Goal: Transaction & Acquisition: Purchase product/service

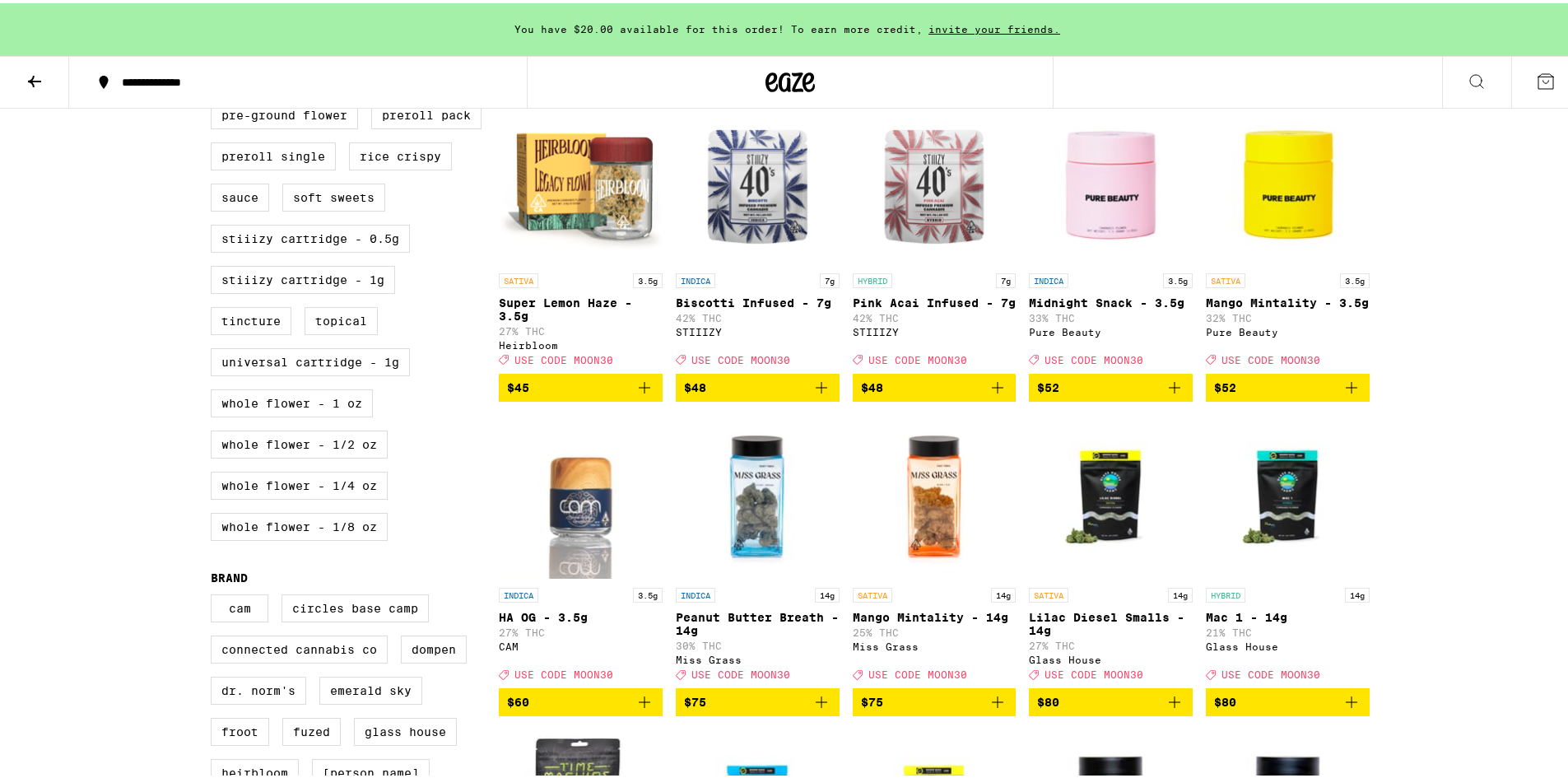
scroll to position [659, 0]
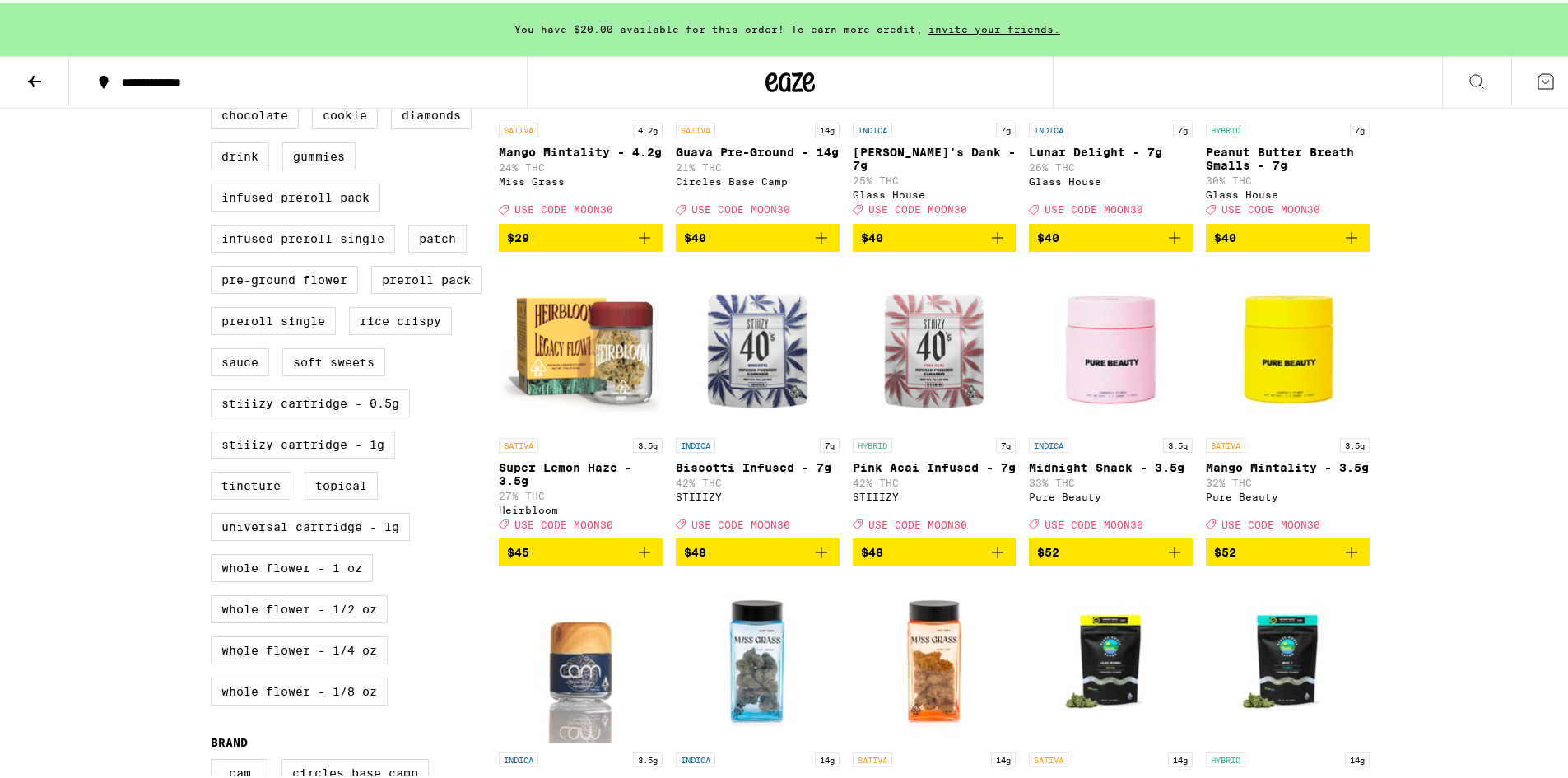
click at [581, 374] on img "Open page for Super Lemon Haze - 3.5g from Heirbloom" at bounding box center [580, 345] width 164 height 165
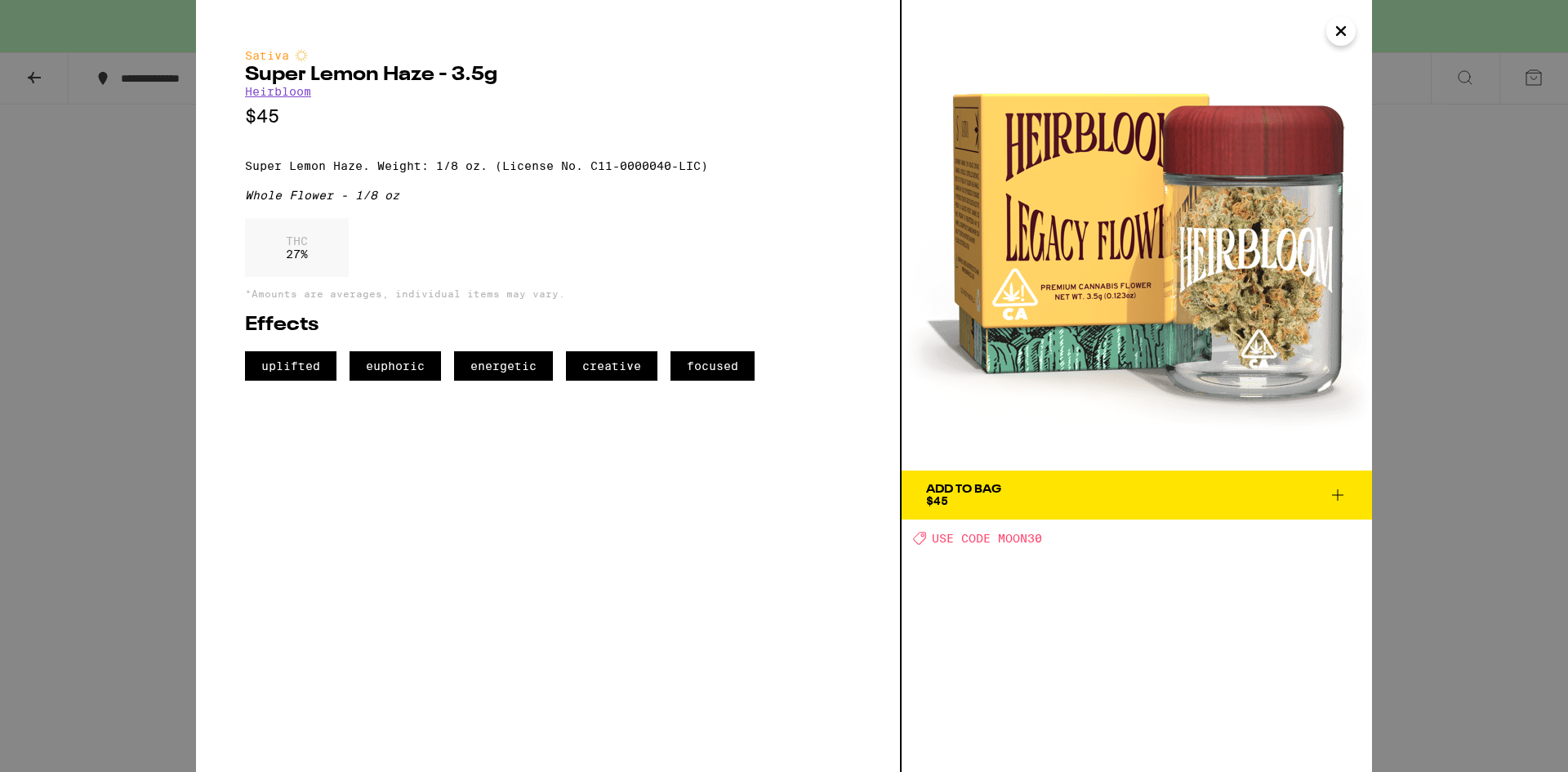
click at [1332, 35] on icon "Close" at bounding box center [1341, 30] width 19 height 24
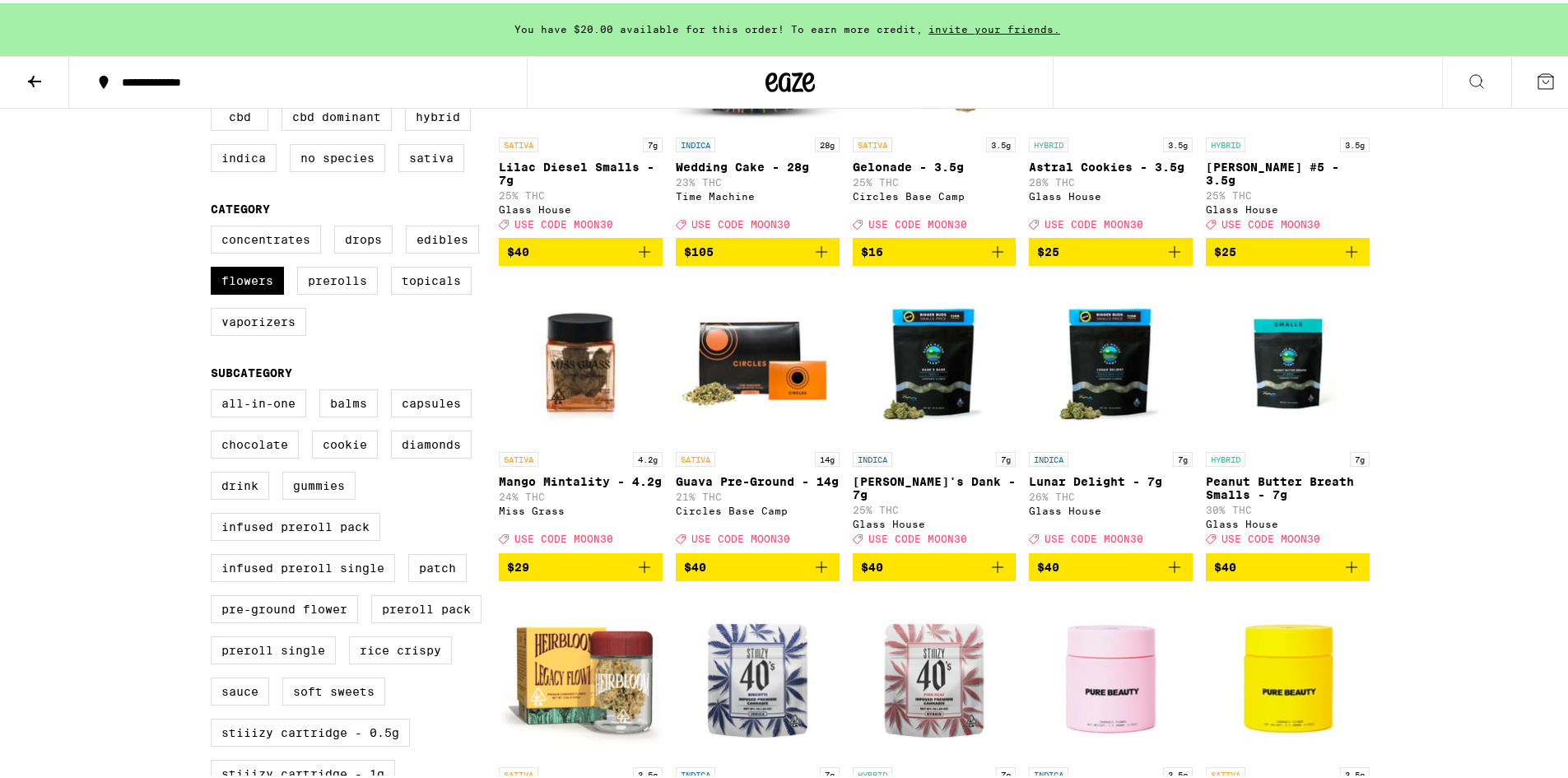
scroll to position [165, 0]
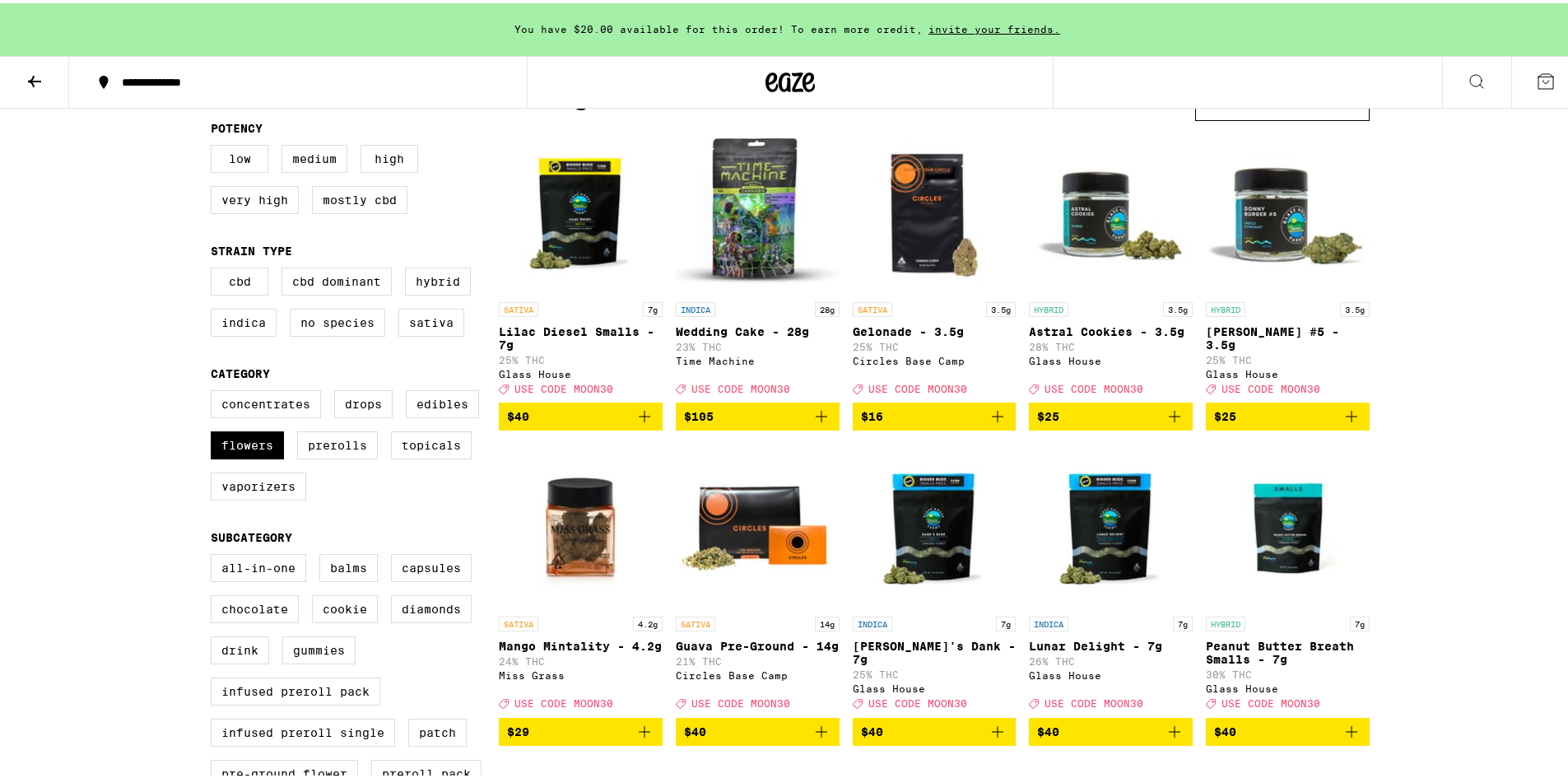
click at [1108, 216] on img "Open page for Astral Cookies - 3.5g from Glass House" at bounding box center [1110, 208] width 164 height 165
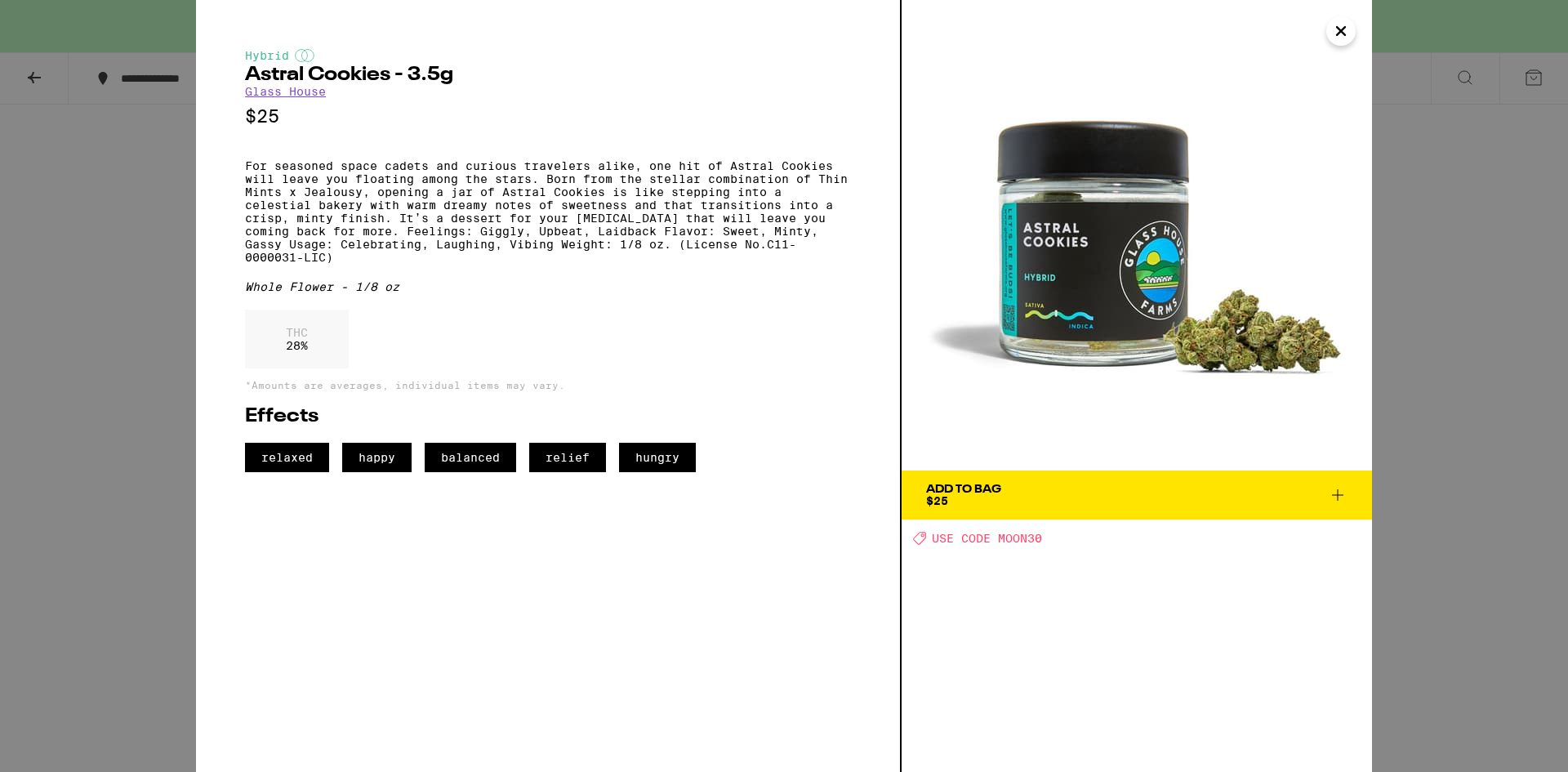
click at [1335, 29] on icon "Close" at bounding box center [1341, 30] width 19 height 24
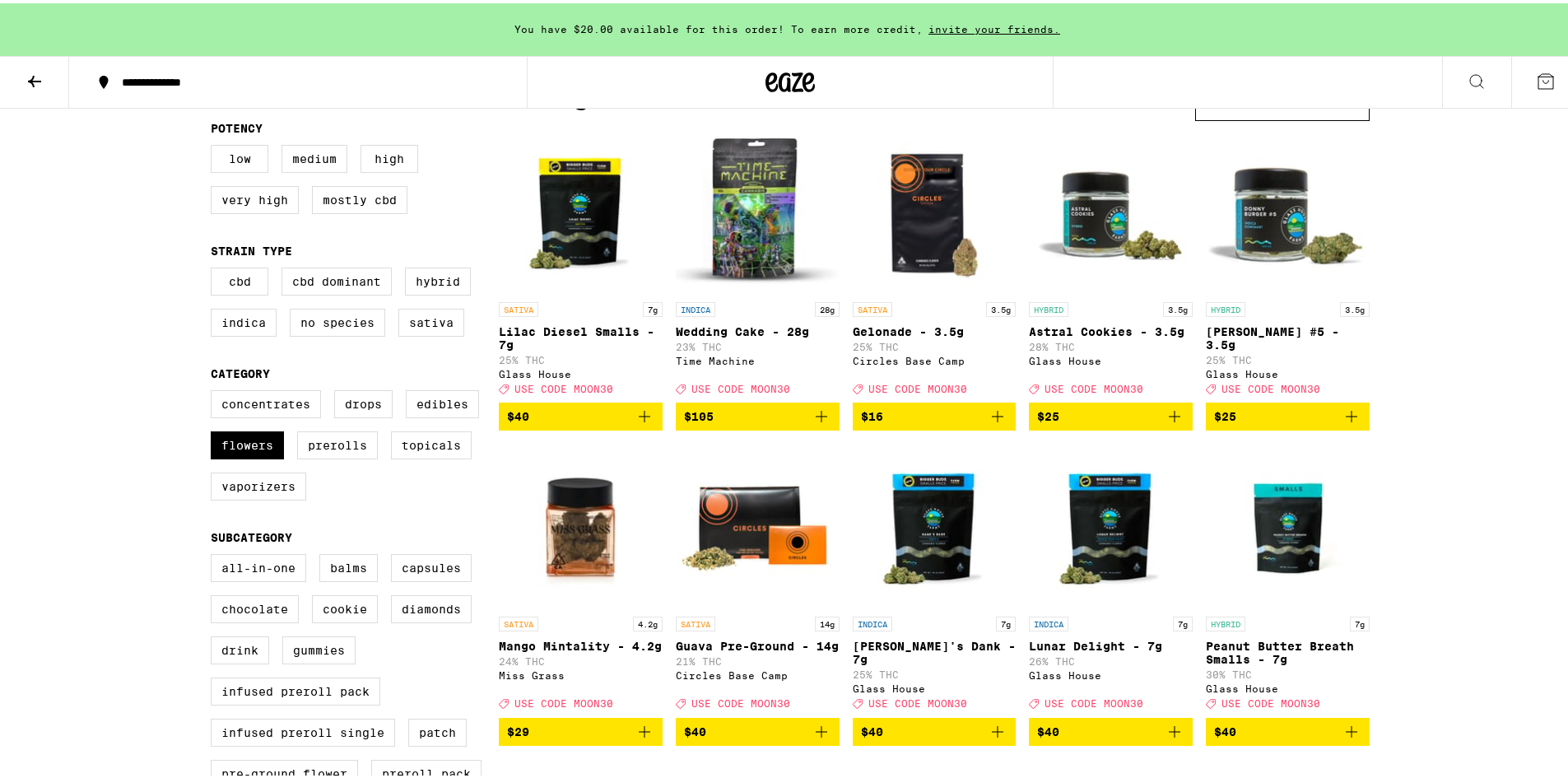
click at [601, 224] on img "Open page for Lilac Diesel Smalls - 7g from Glass House" at bounding box center [580, 208] width 164 height 165
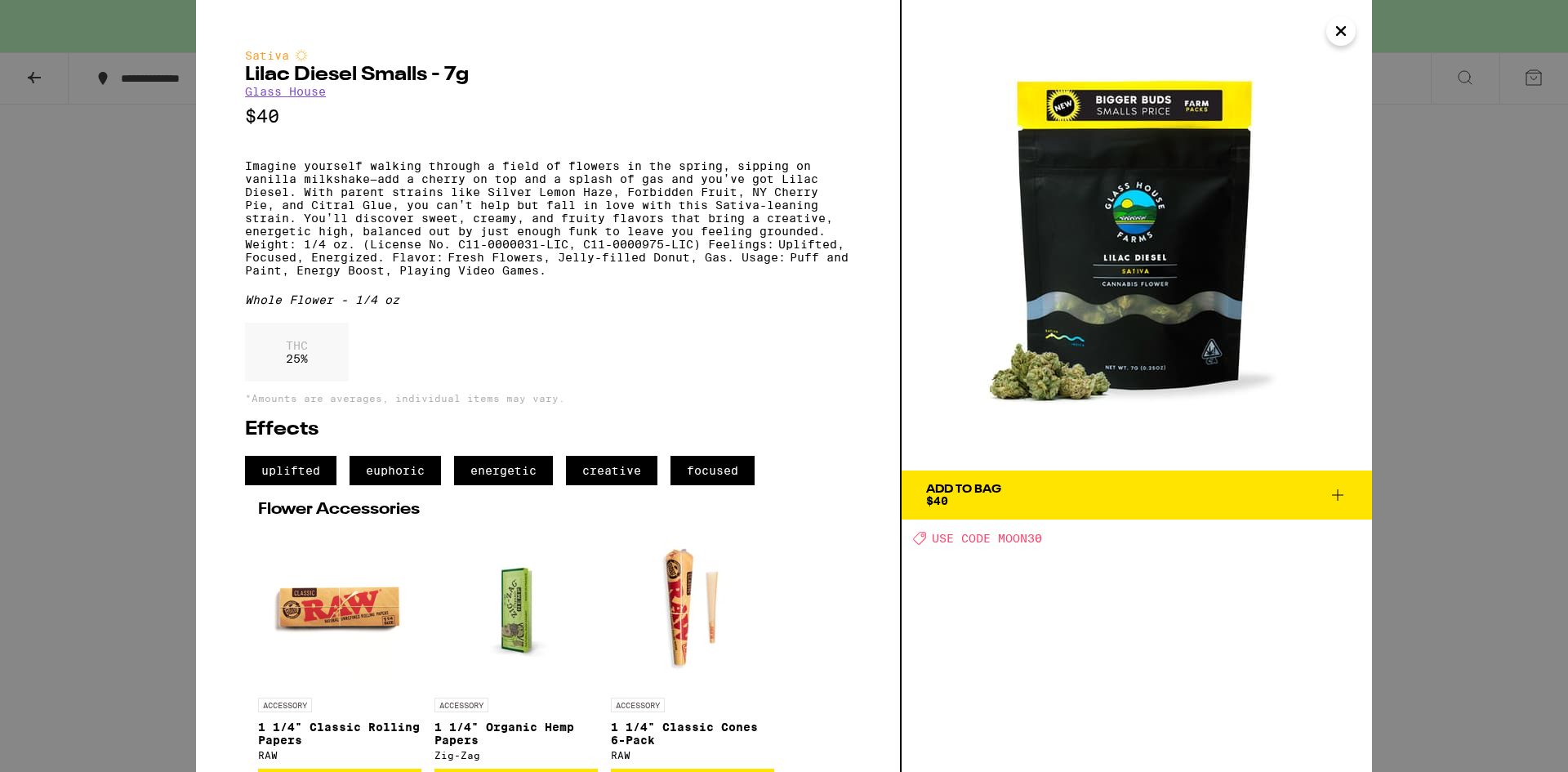
click at [1338, 31] on icon "Close" at bounding box center [1341, 30] width 19 height 24
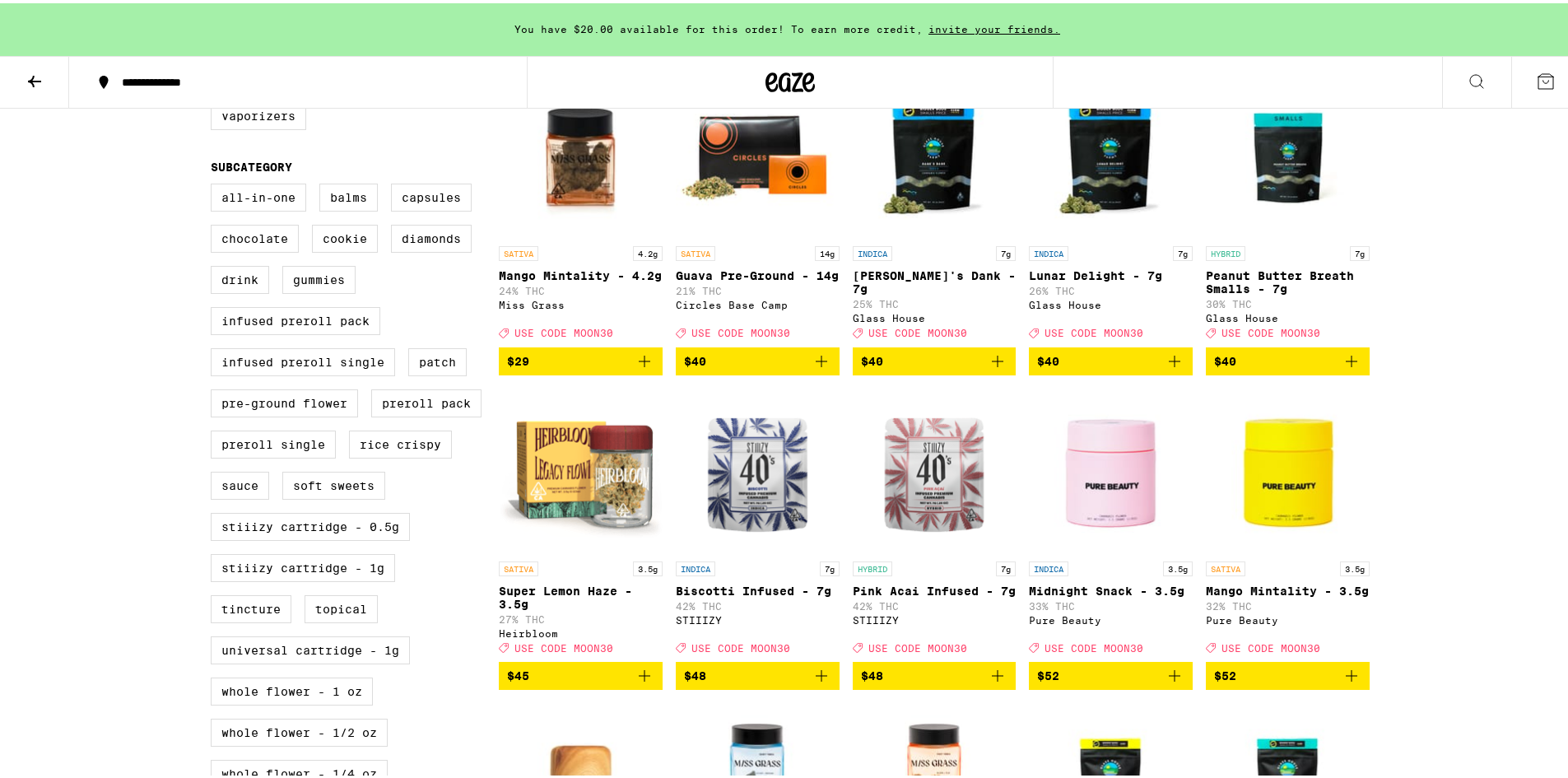
scroll to position [577, 0]
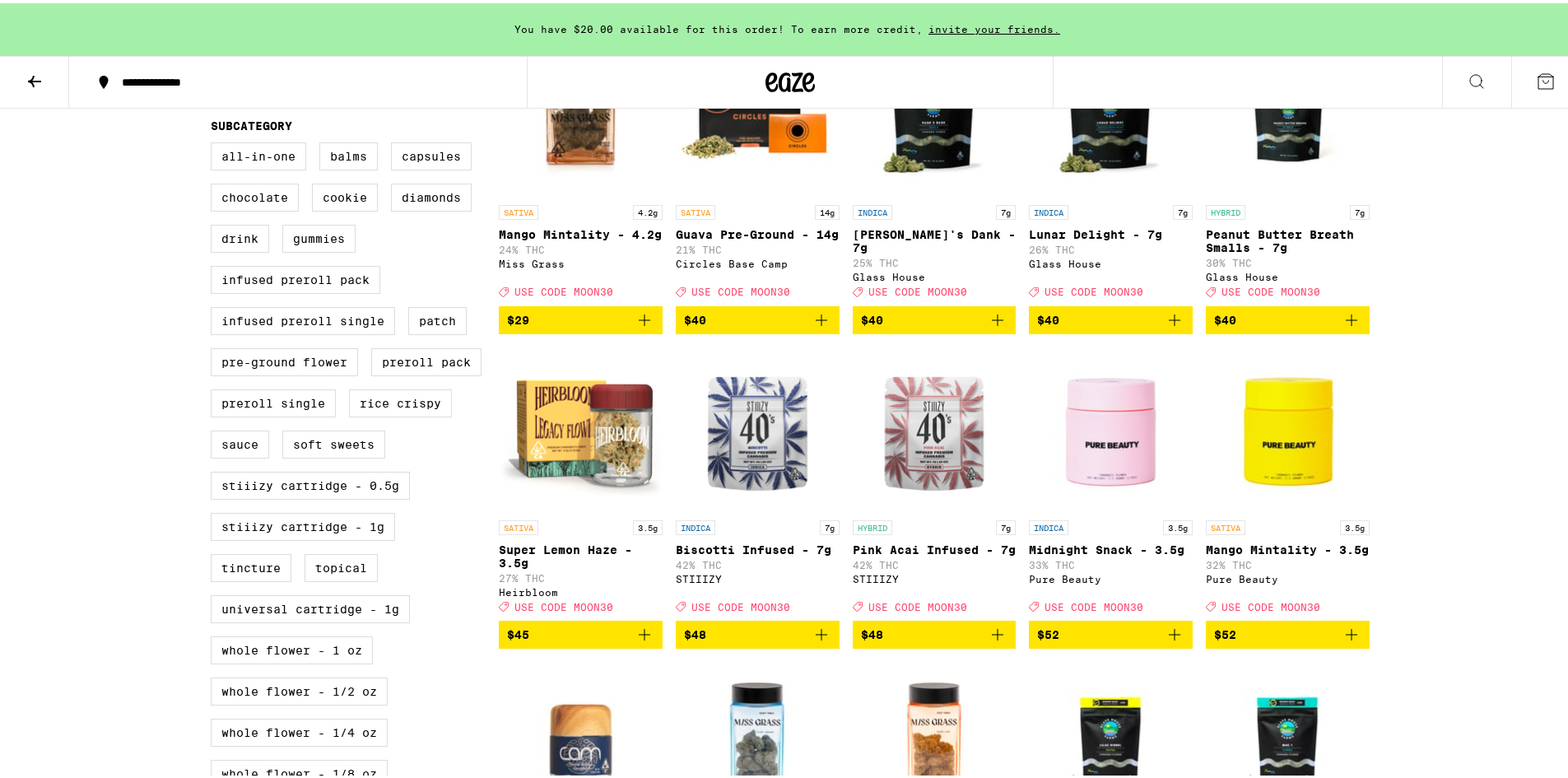
click at [560, 448] on img "Open page for Super Lemon Haze - 3.5g from Heirbloom" at bounding box center [580, 426] width 164 height 165
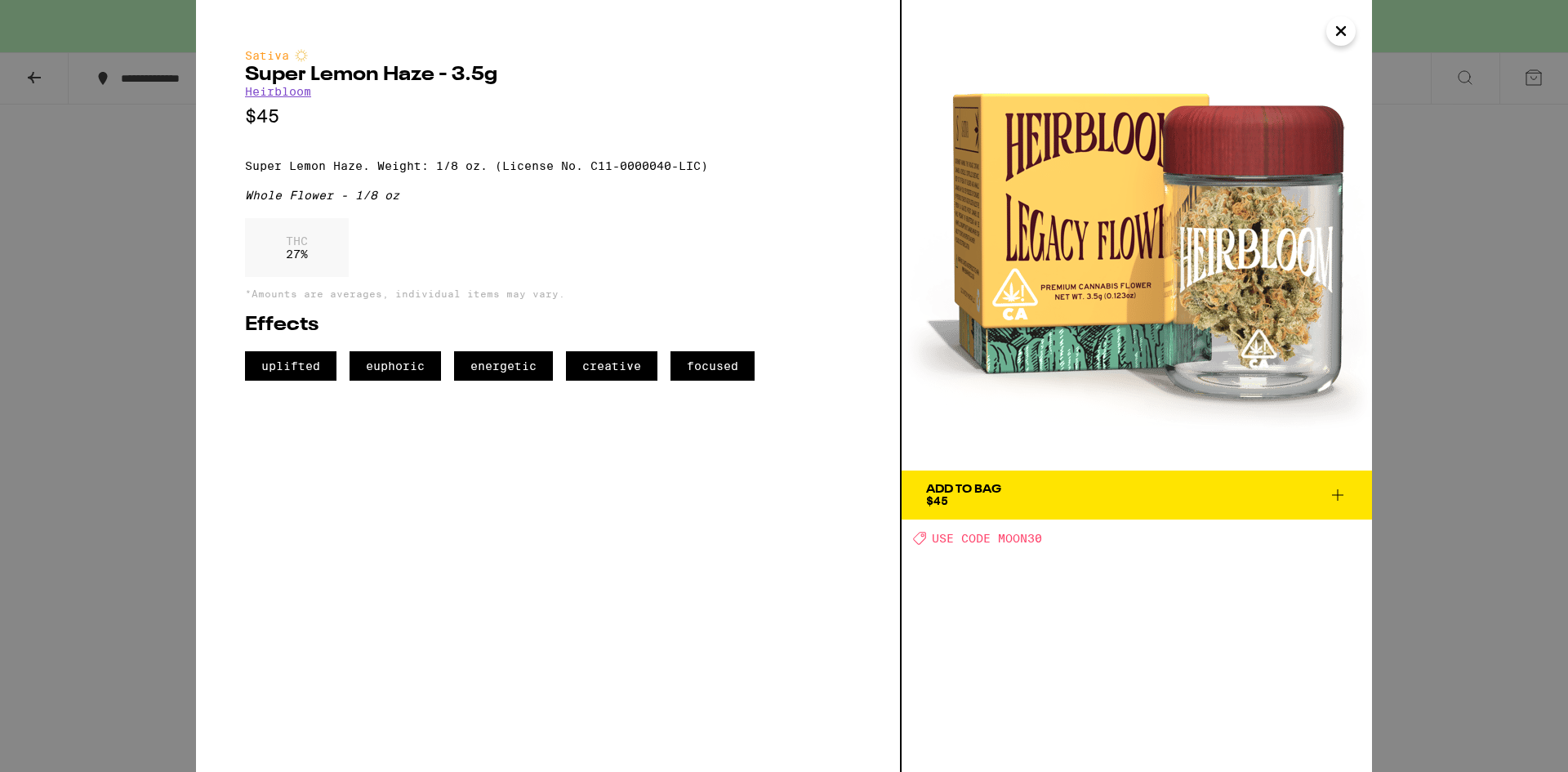
click at [1337, 35] on icon "Close" at bounding box center [1341, 31] width 8 height 8
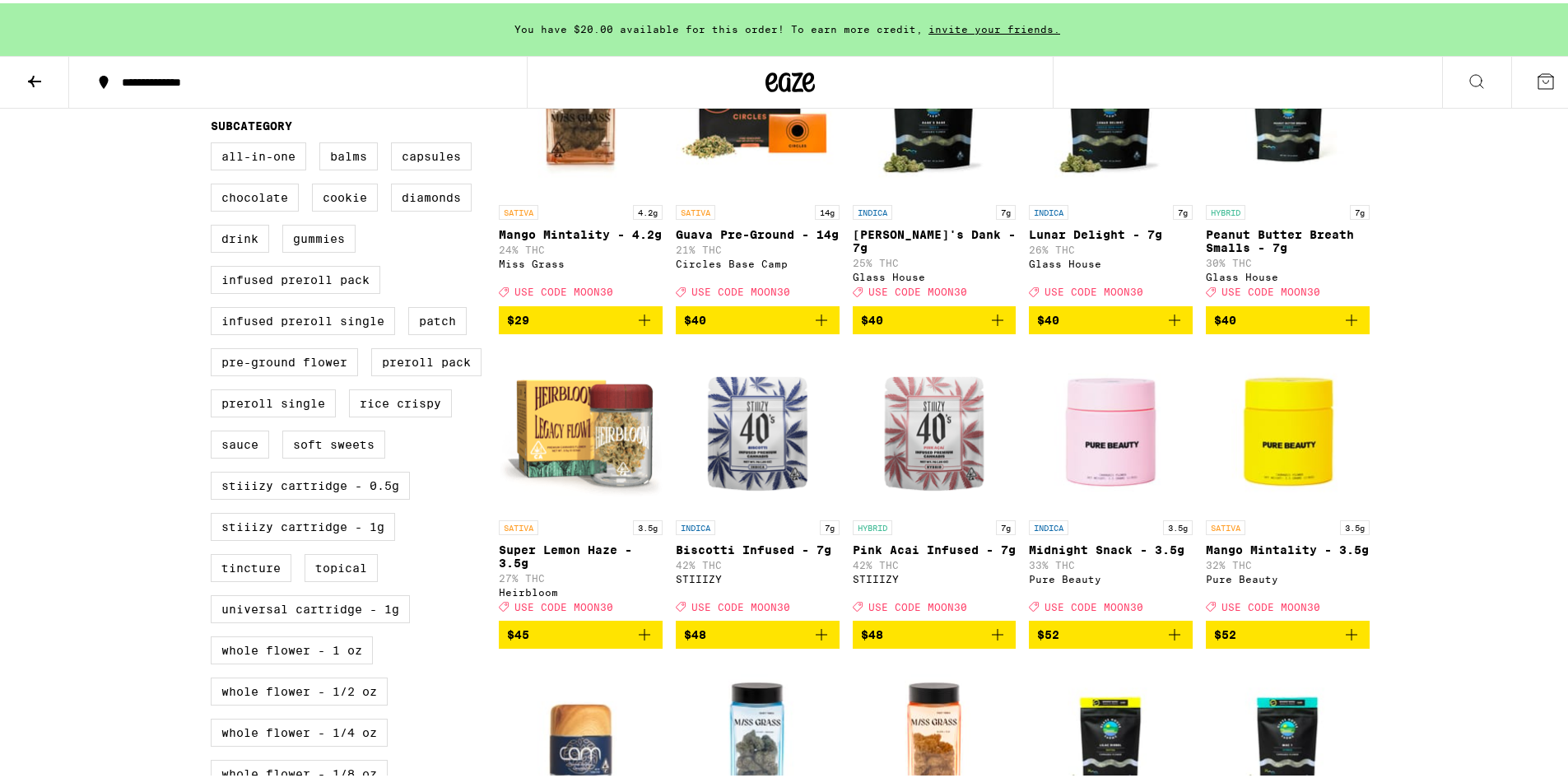
click at [589, 470] on img "Open page for Super Lemon Haze - 3.5g from Heirbloom" at bounding box center [580, 426] width 164 height 165
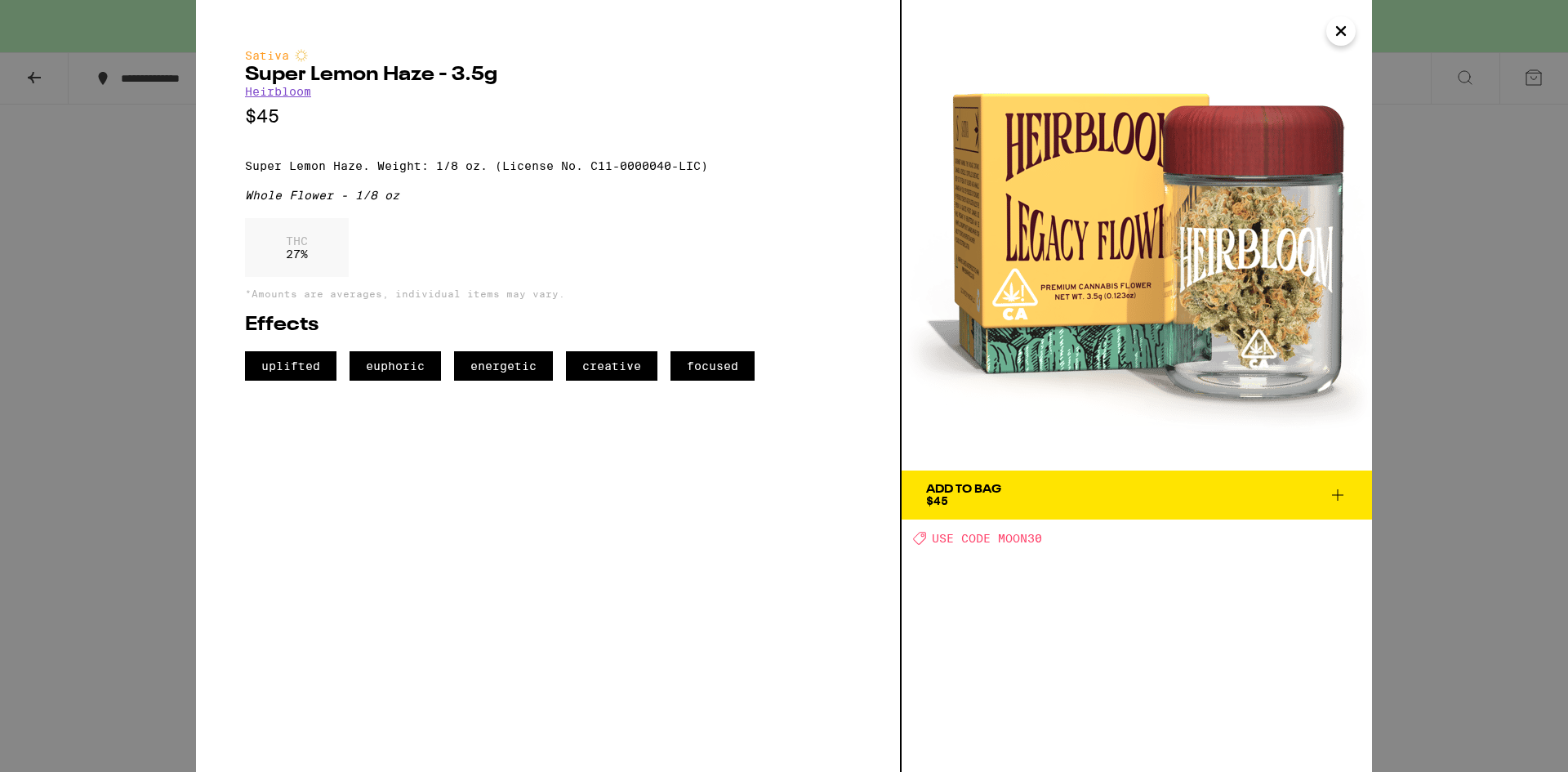
click at [1341, 27] on icon "Close" at bounding box center [1341, 30] width 19 height 24
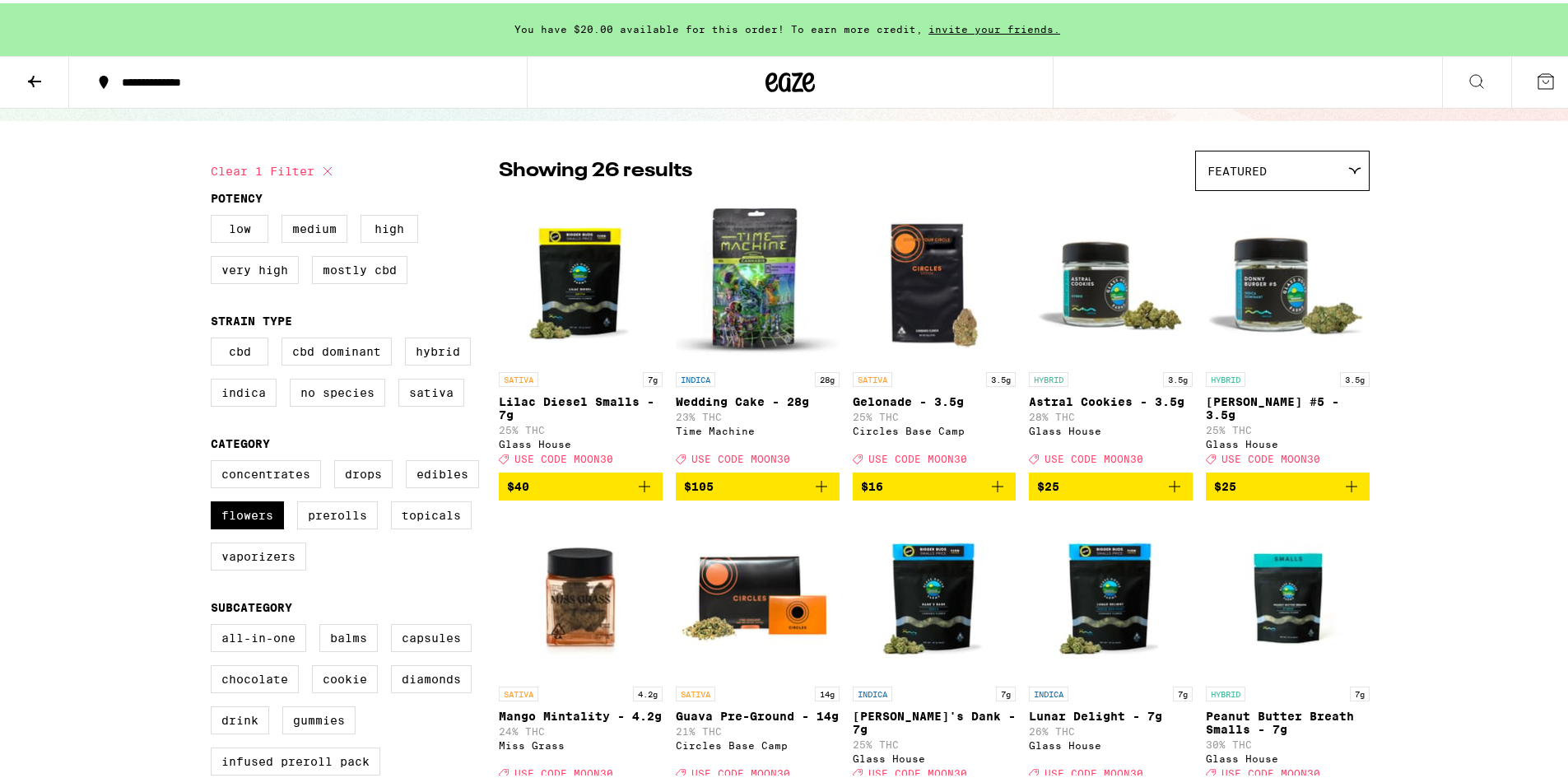
scroll to position [83, 0]
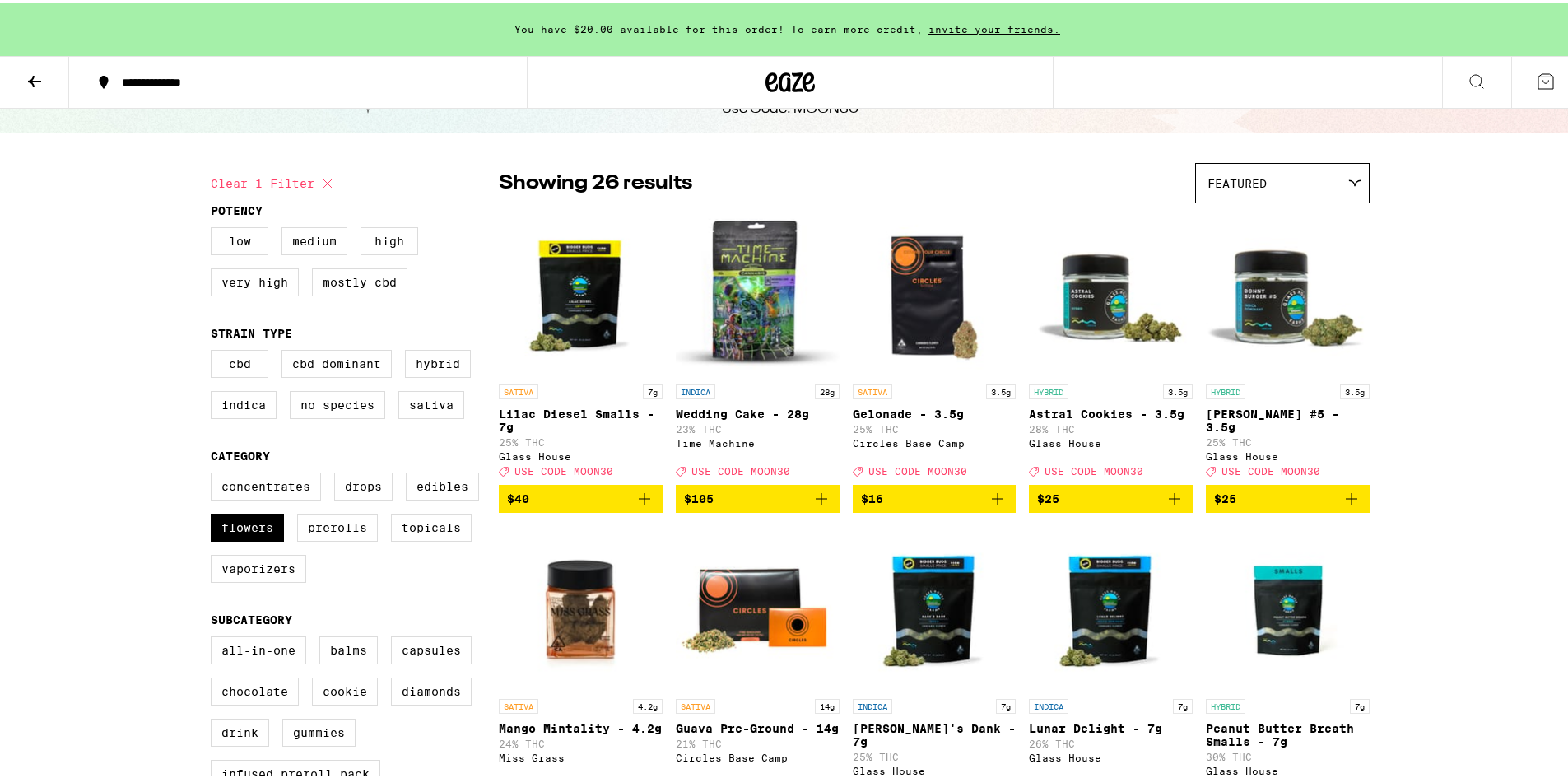
click at [1097, 319] on img "Open page for Astral Cookies - 3.5g from Glass House" at bounding box center [1110, 291] width 164 height 165
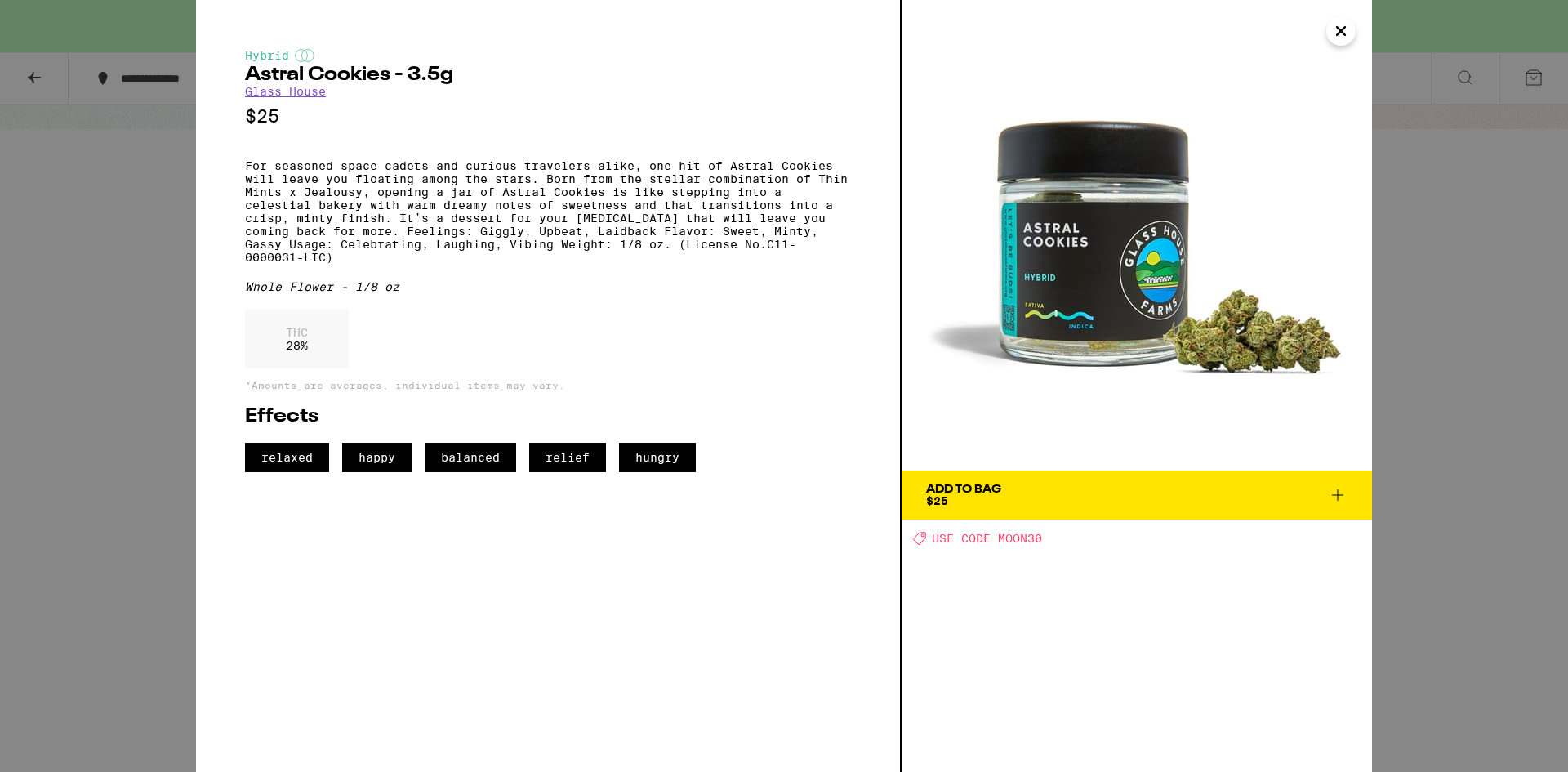
click at [1349, 34] on icon "Close" at bounding box center [1341, 30] width 19 height 24
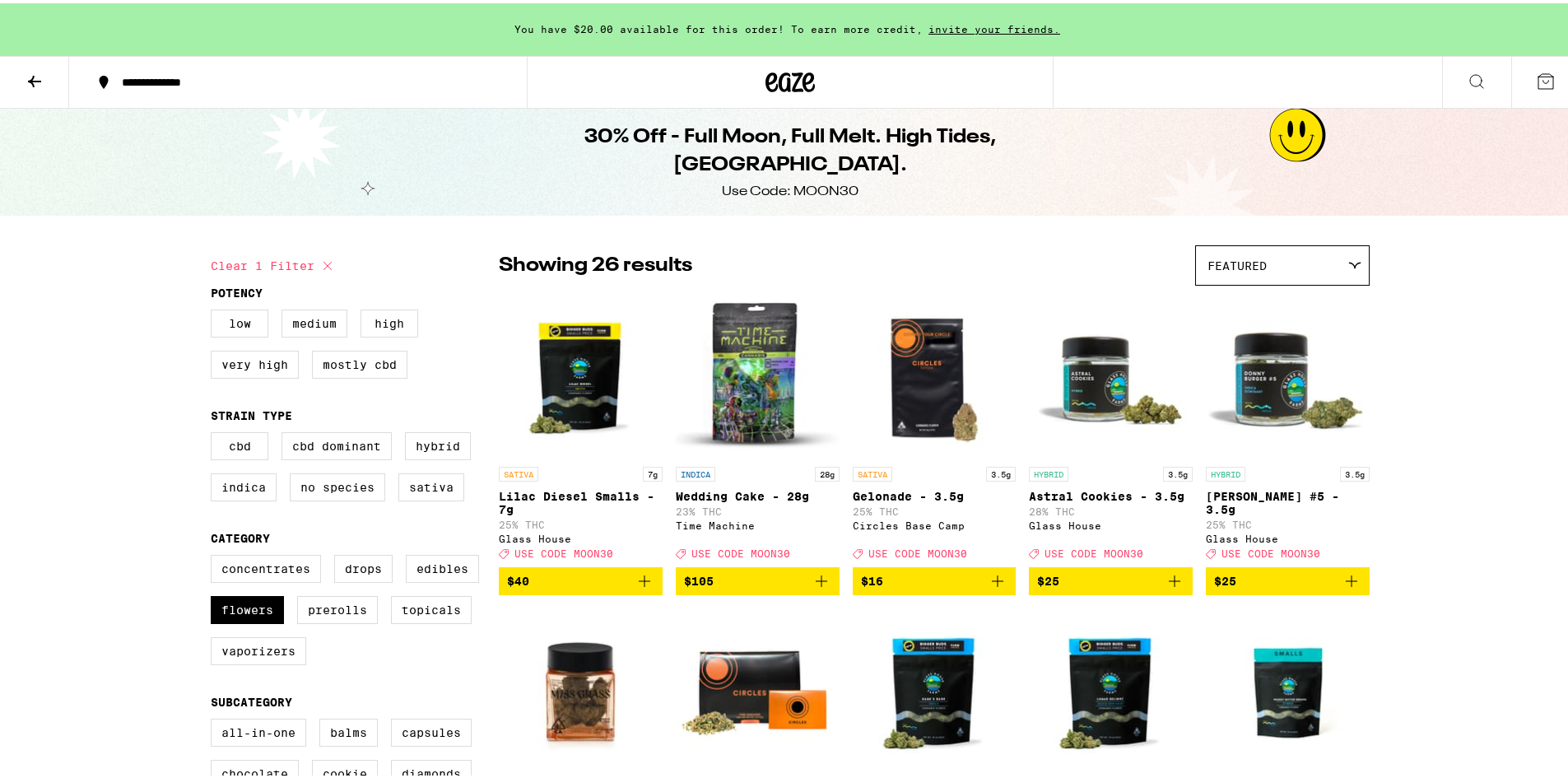
click at [1299, 406] on img "Open page for Donny Burger #5 - 3.5g from Glass House" at bounding box center [1287, 373] width 164 height 165
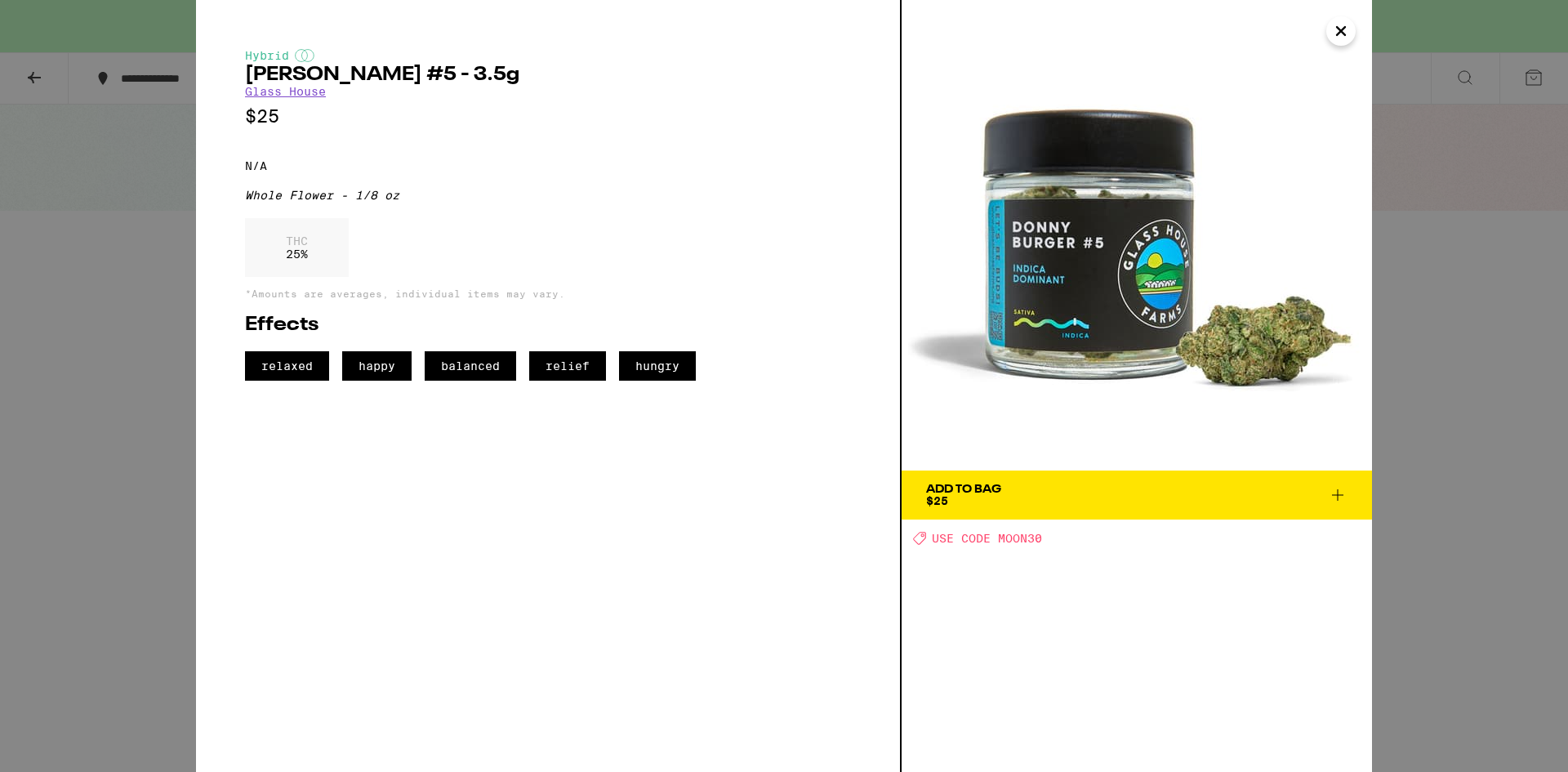
click at [1345, 34] on icon "Close" at bounding box center [1341, 31] width 8 height 8
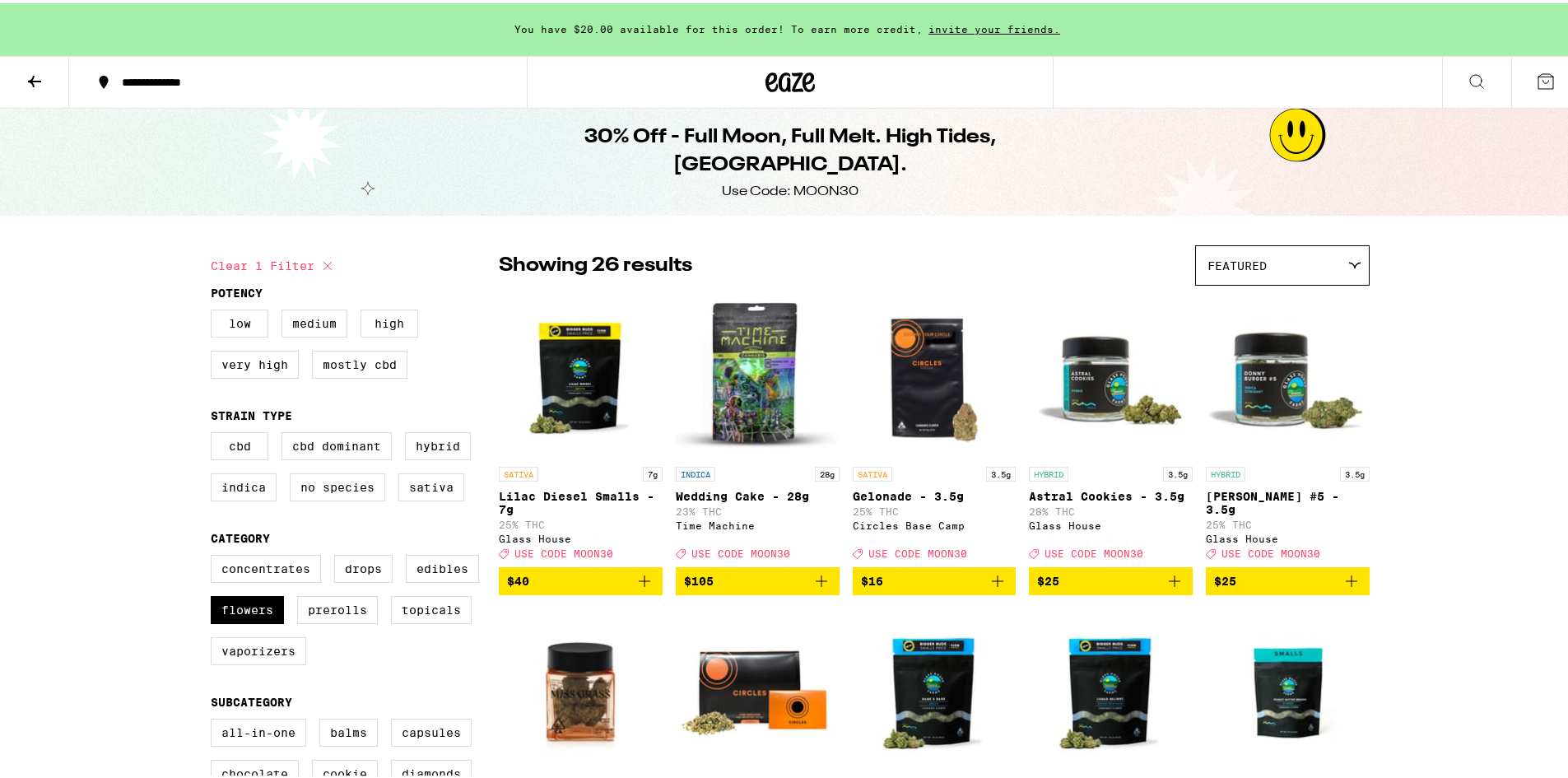
click at [1078, 369] on img "Open page for Astral Cookies - 3.5g from Glass House" at bounding box center [1110, 373] width 164 height 165
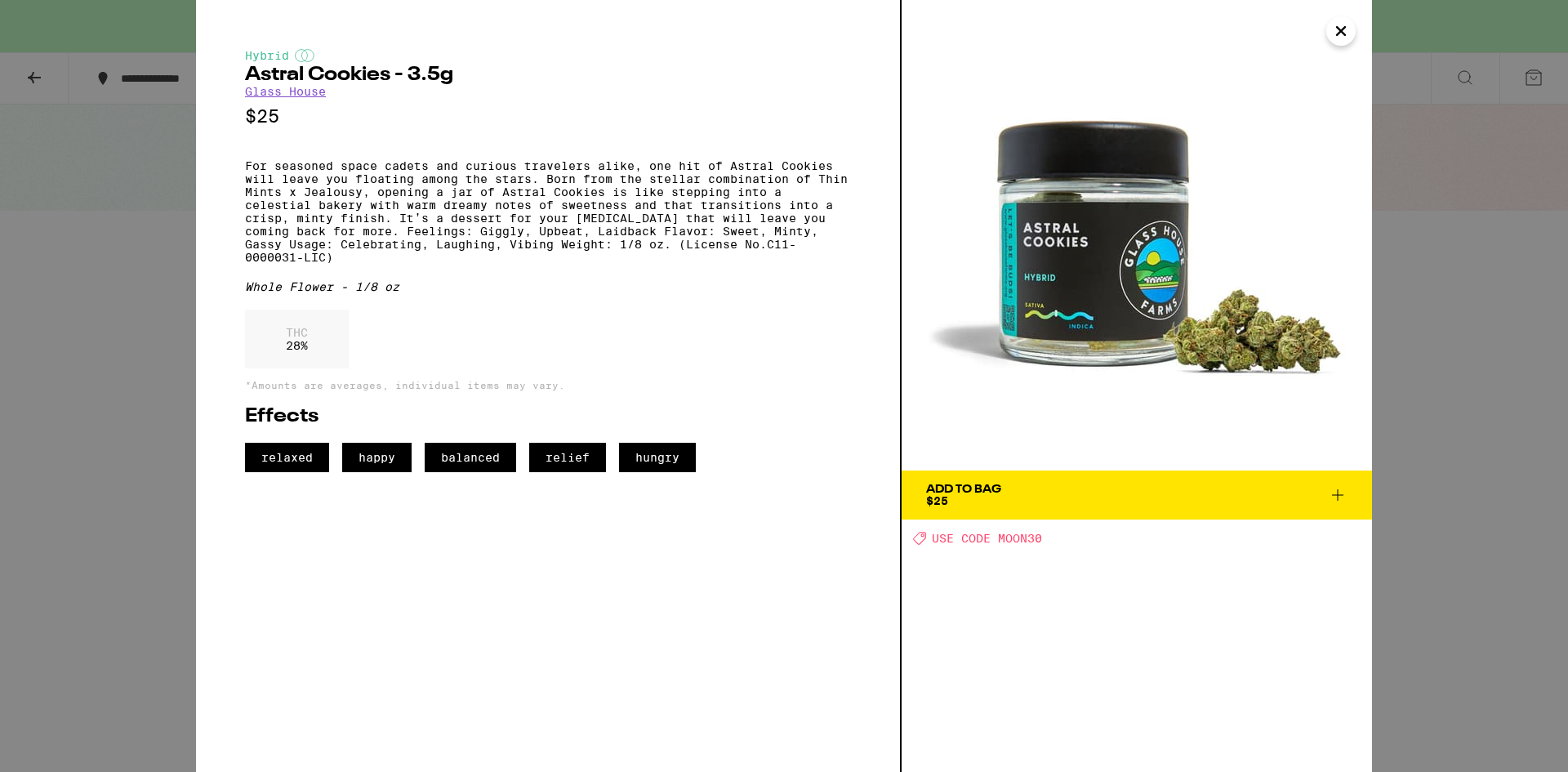
click at [1341, 35] on icon "Close" at bounding box center [1341, 30] width 19 height 24
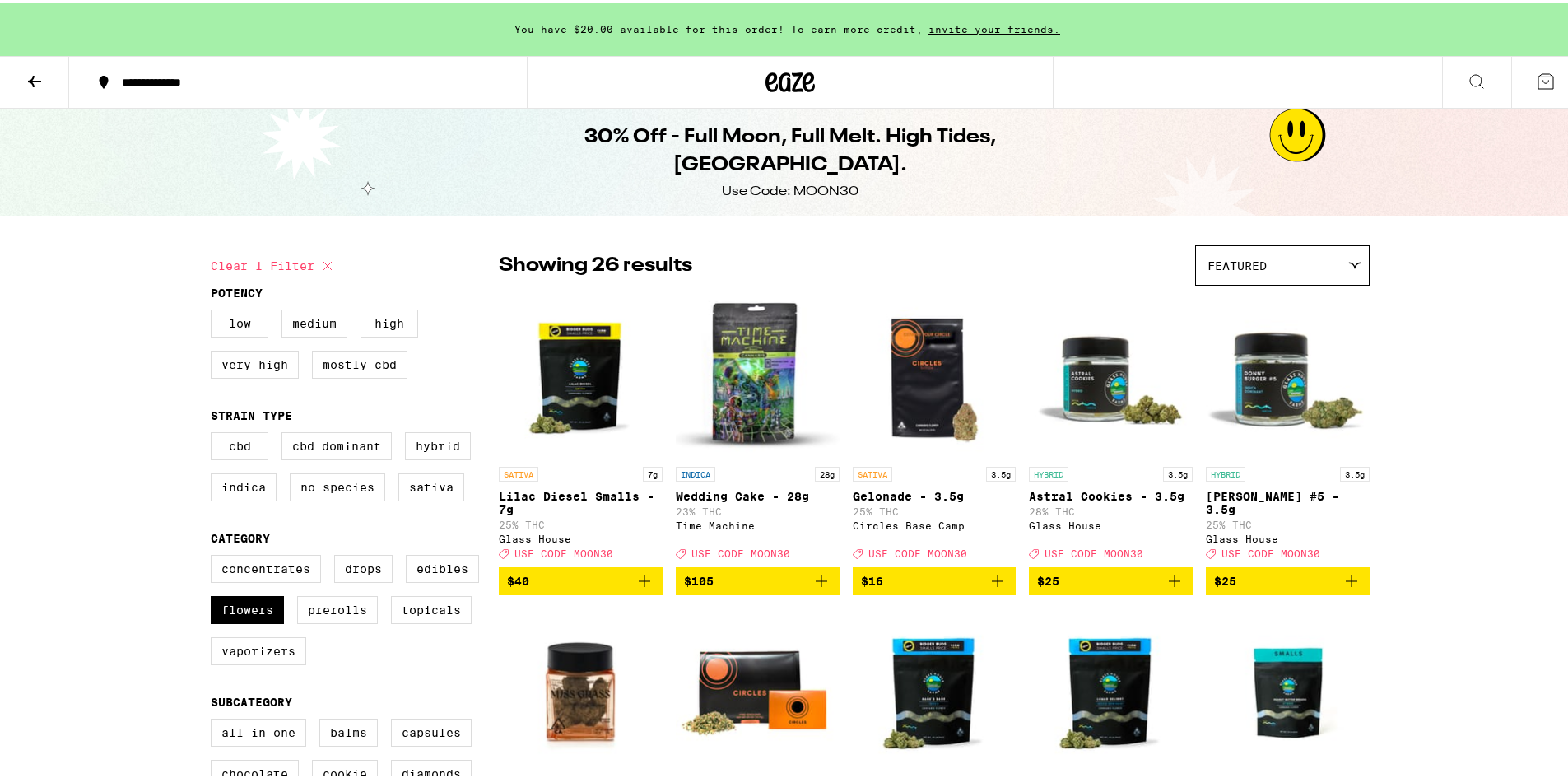
click at [1283, 397] on img "Open page for Donny Burger #5 - 3.5g from Glass House" at bounding box center [1287, 373] width 164 height 165
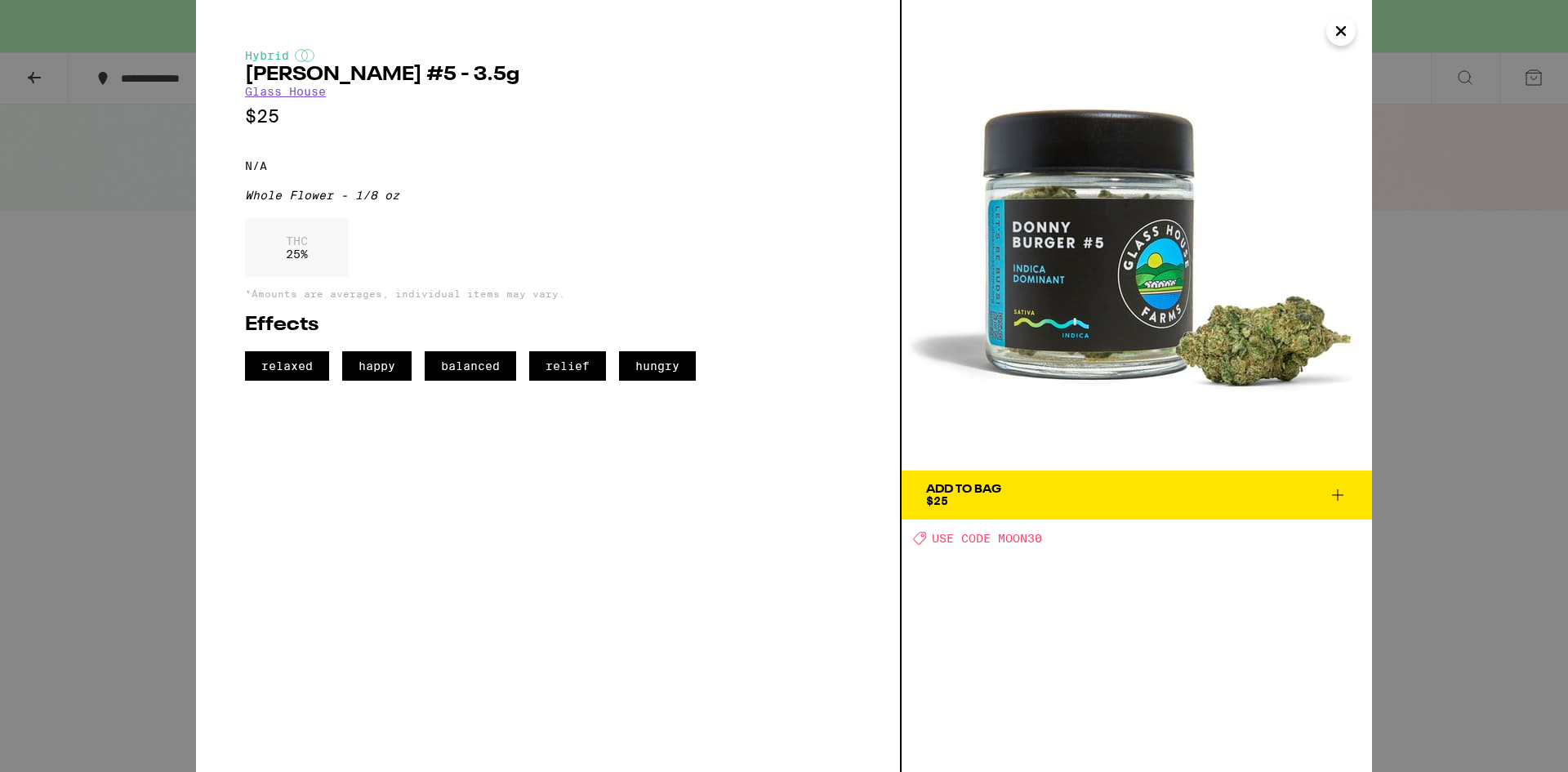
click at [1347, 33] on icon "Close" at bounding box center [1341, 30] width 19 height 24
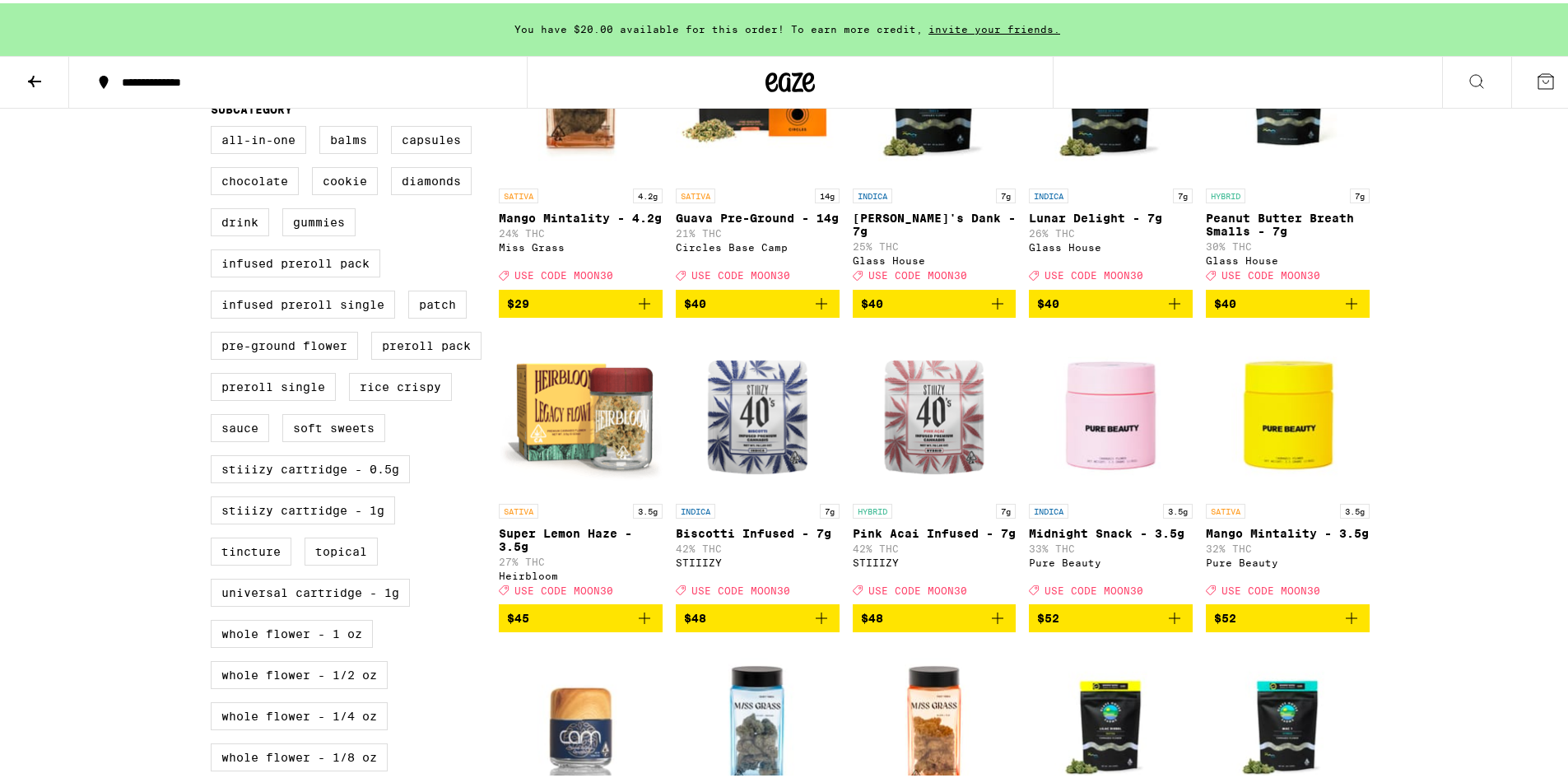
scroll to position [741, 0]
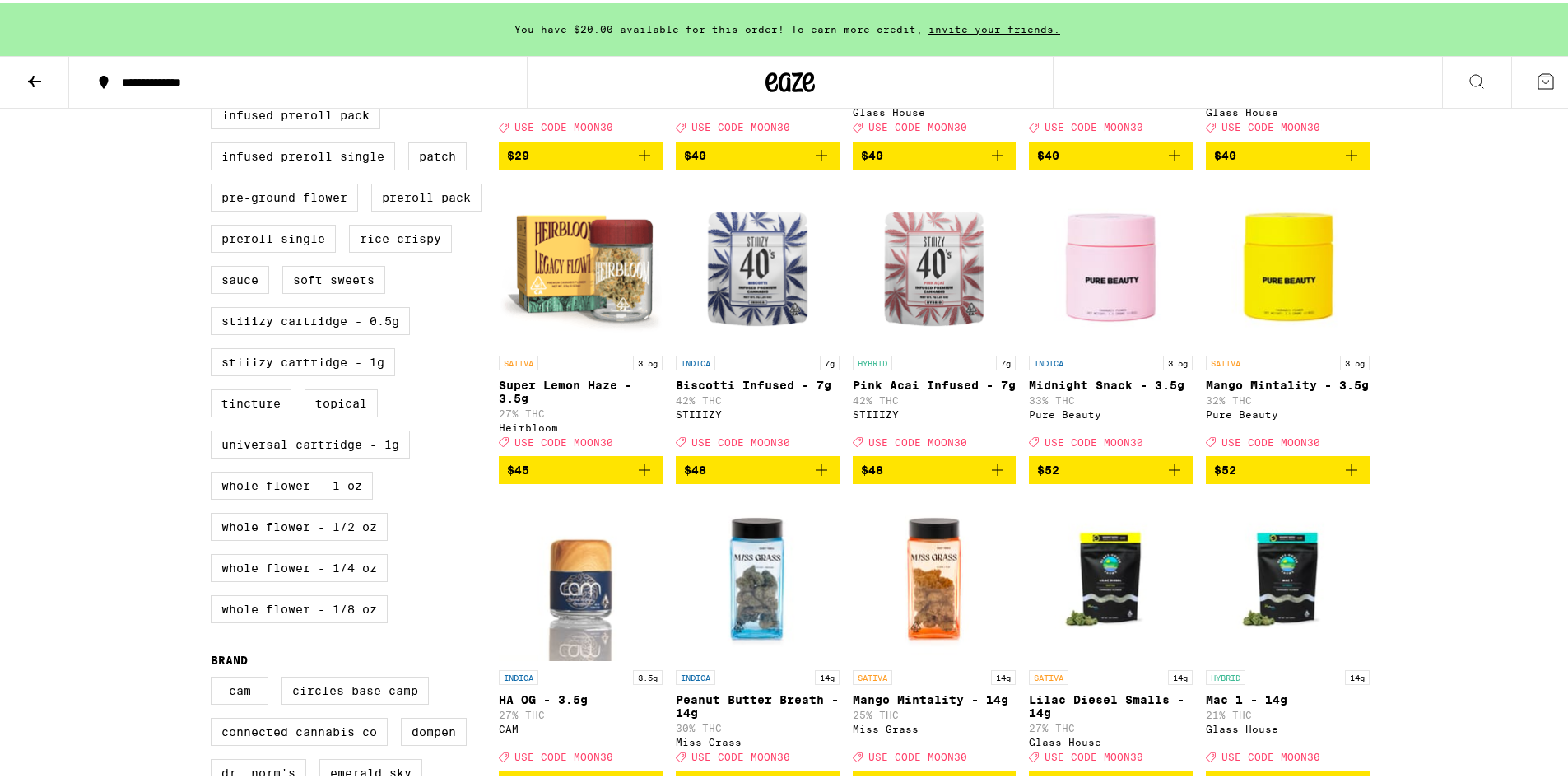
click at [619, 280] on img "Open page for Super Lemon Haze - 3.5g from Heirbloom" at bounding box center [580, 262] width 164 height 165
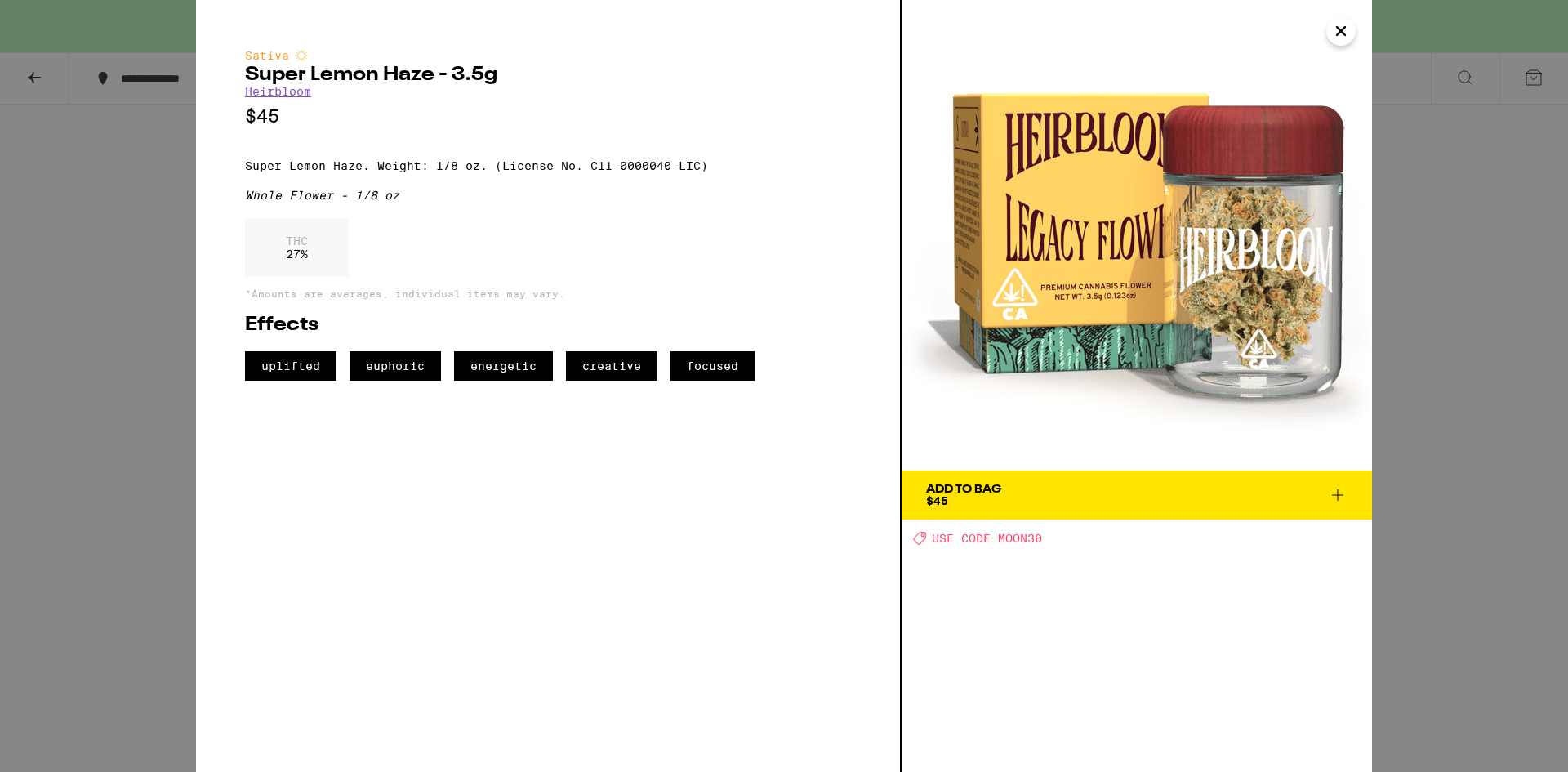
click at [1333, 38] on icon "Close" at bounding box center [1341, 30] width 19 height 24
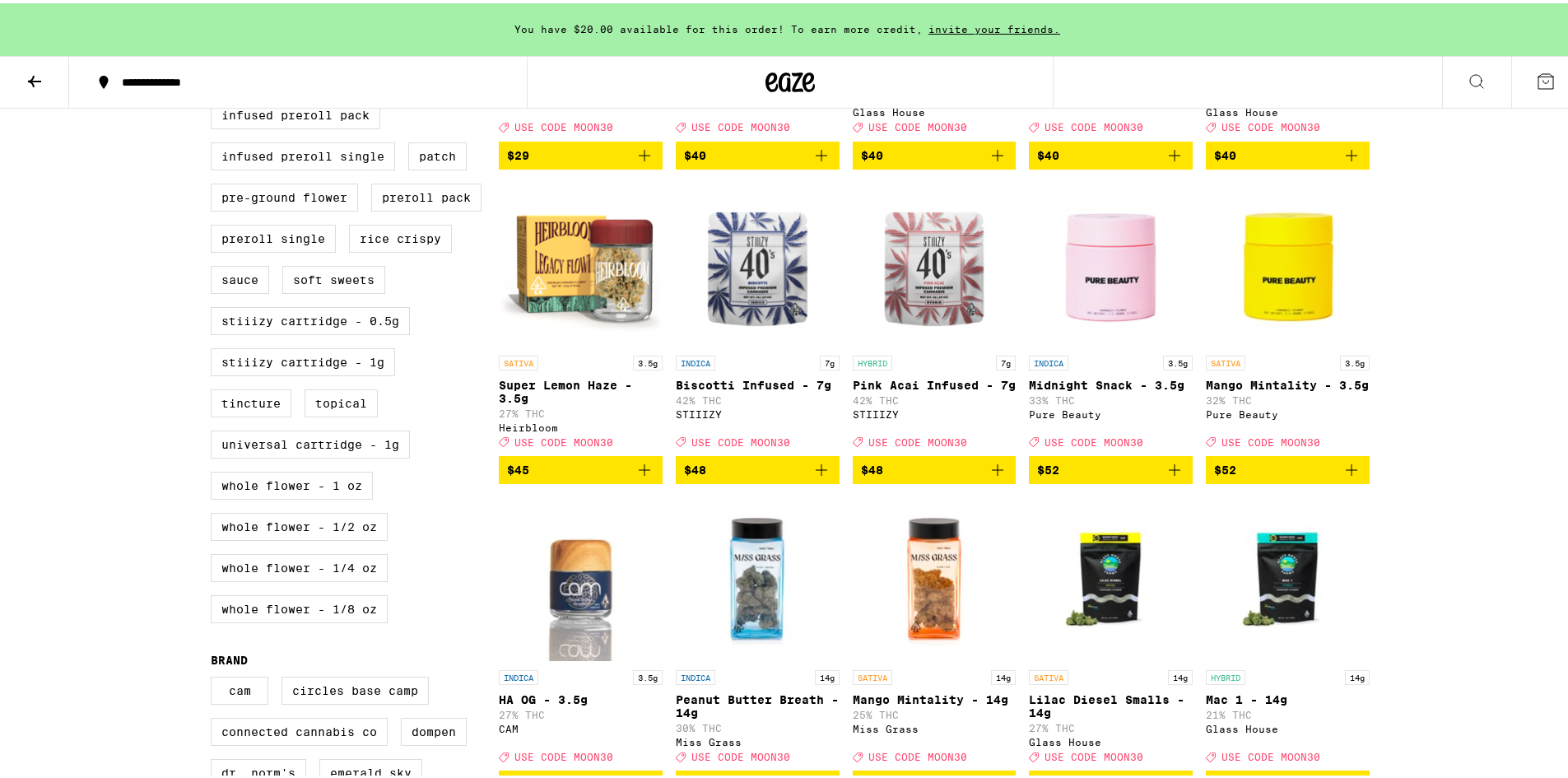
click at [1275, 328] on img "Open page for Mango Mintality - 3.5g from Pure Beauty" at bounding box center [1287, 262] width 164 height 165
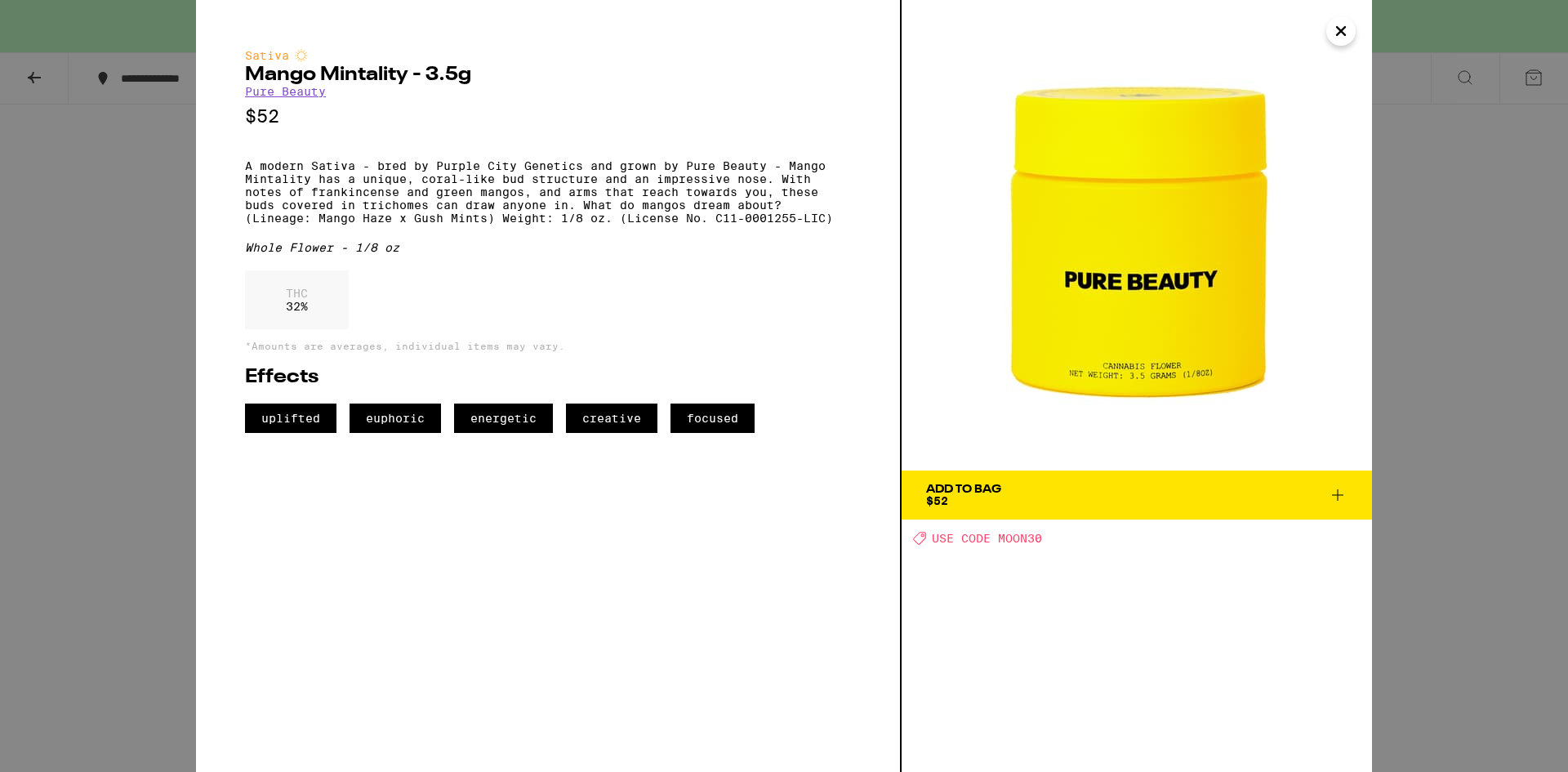
click at [1329, 34] on button "Close" at bounding box center [1341, 31] width 29 height 29
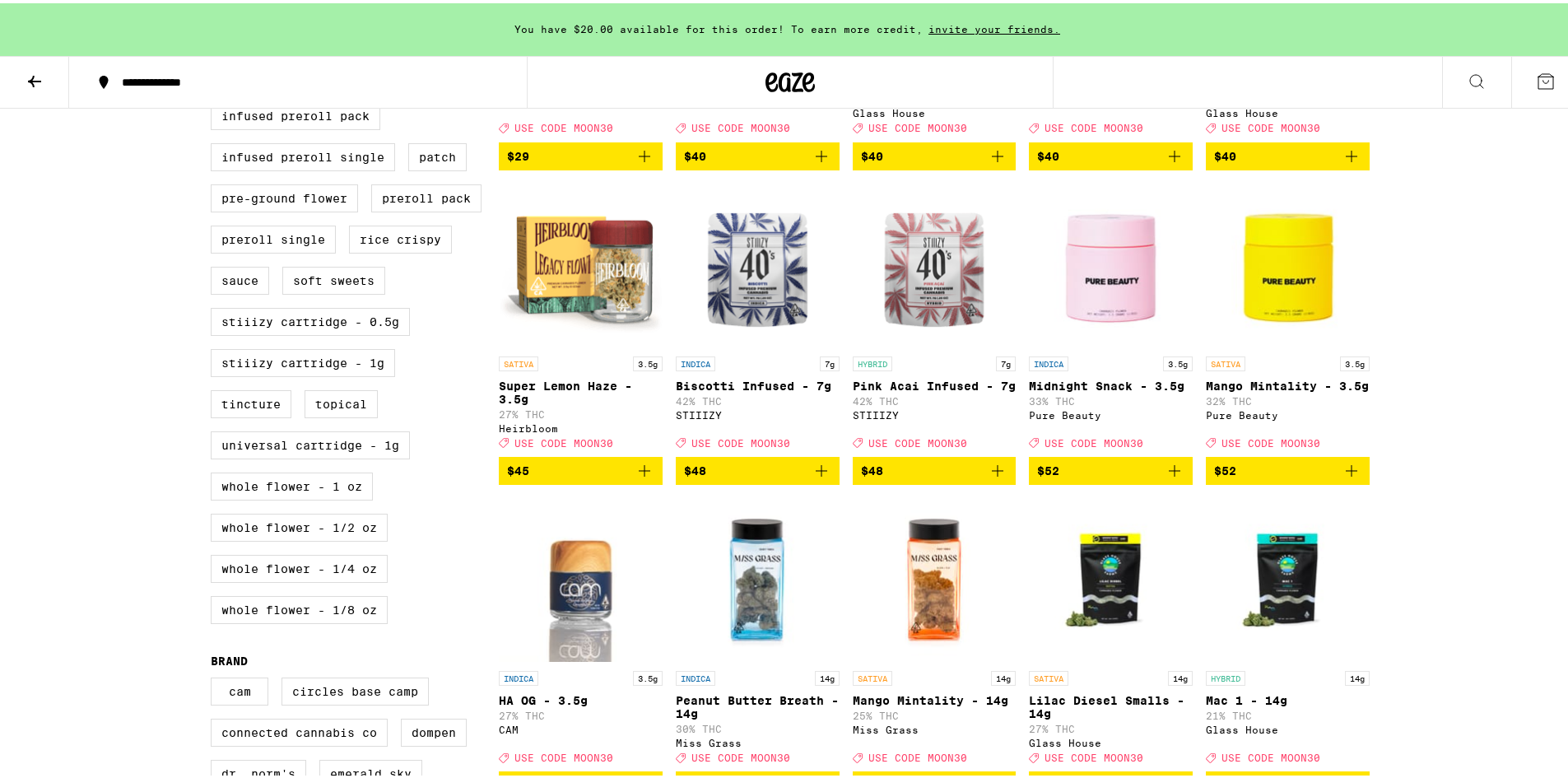
scroll to position [741, 0]
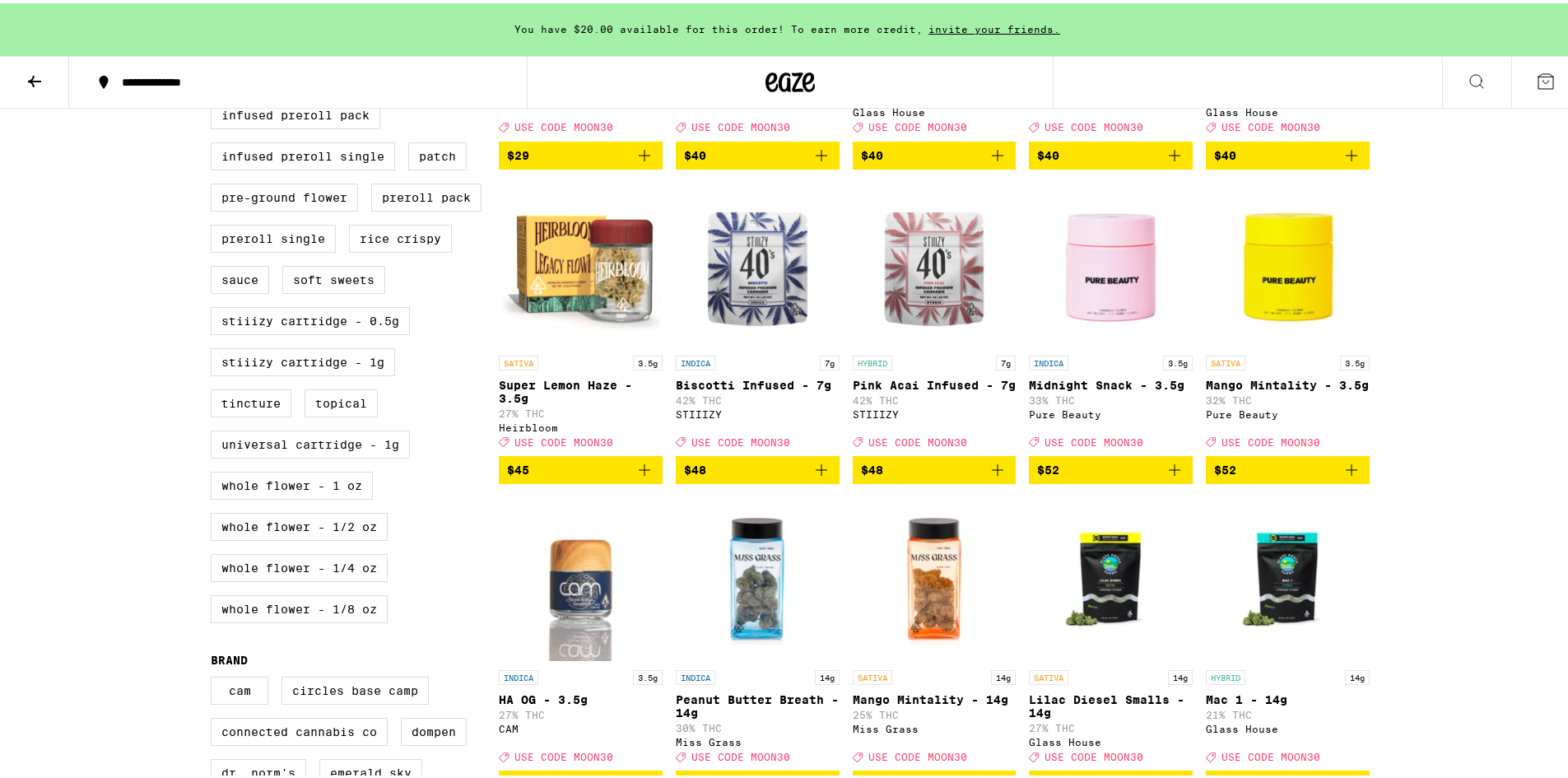
click at [1348, 476] on icon "Add to bag" at bounding box center [1351, 467] width 20 height 20
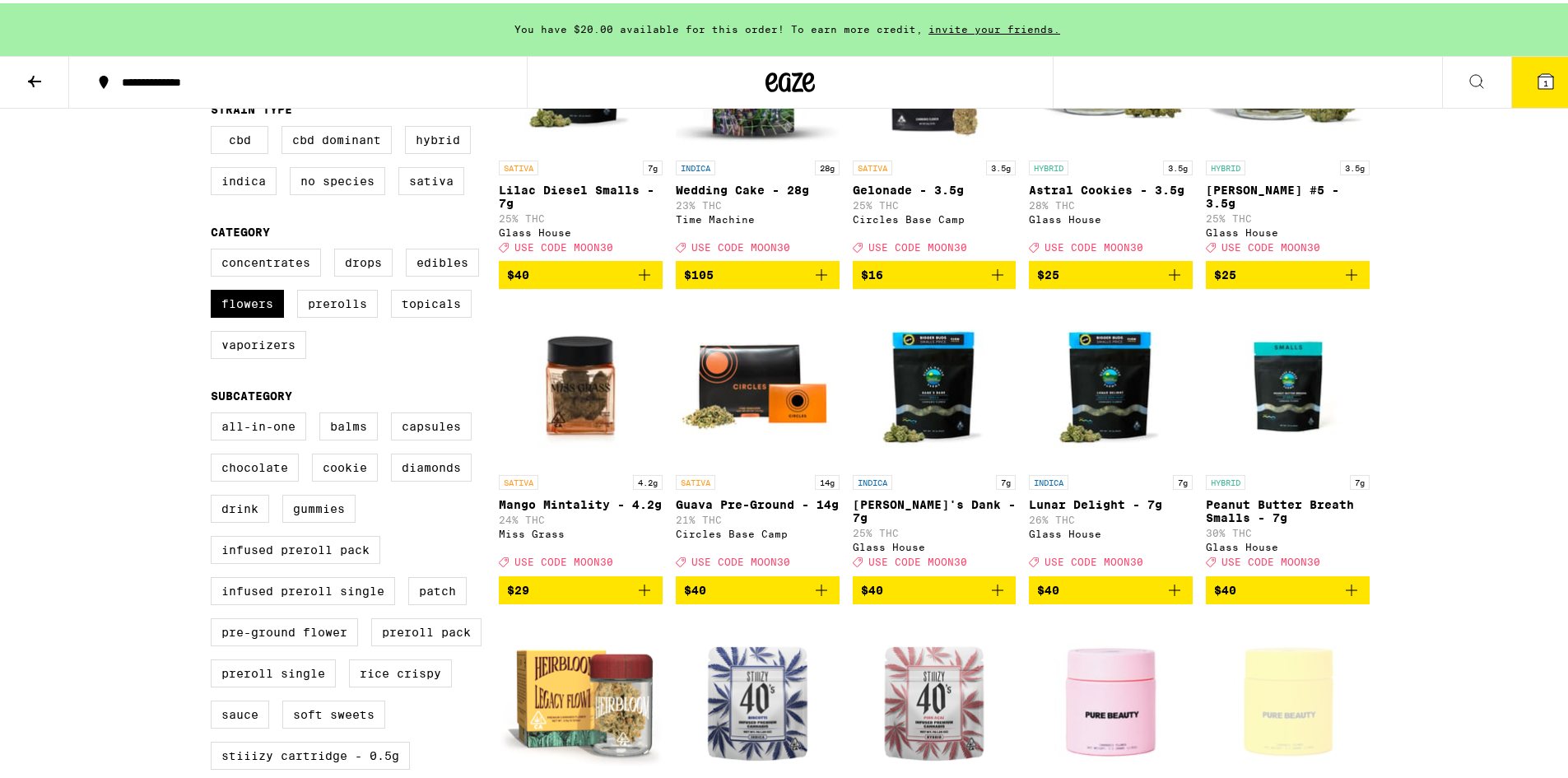
scroll to position [165, 0]
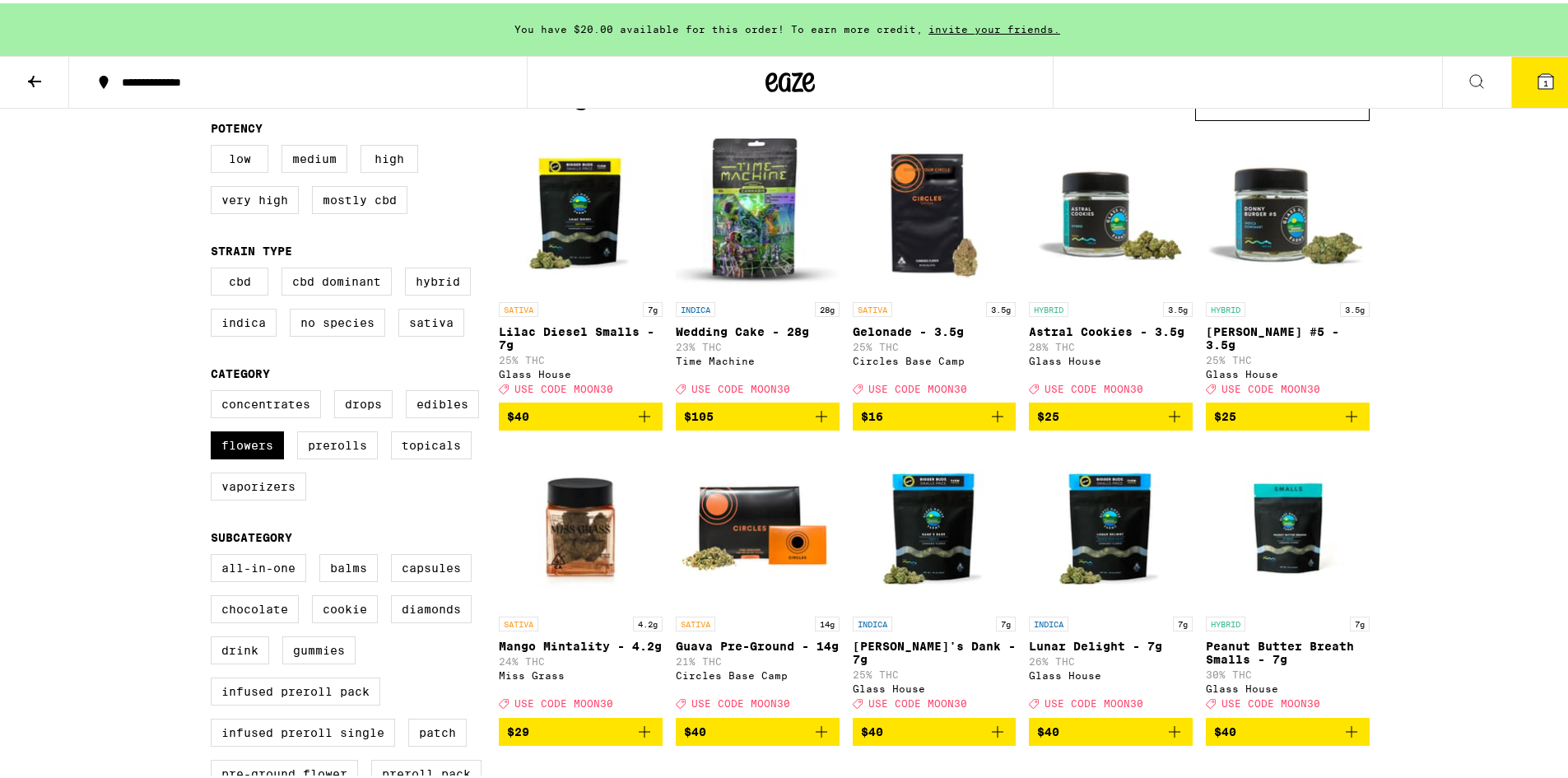
click at [1537, 65] on button "1" at bounding box center [1545, 79] width 69 height 51
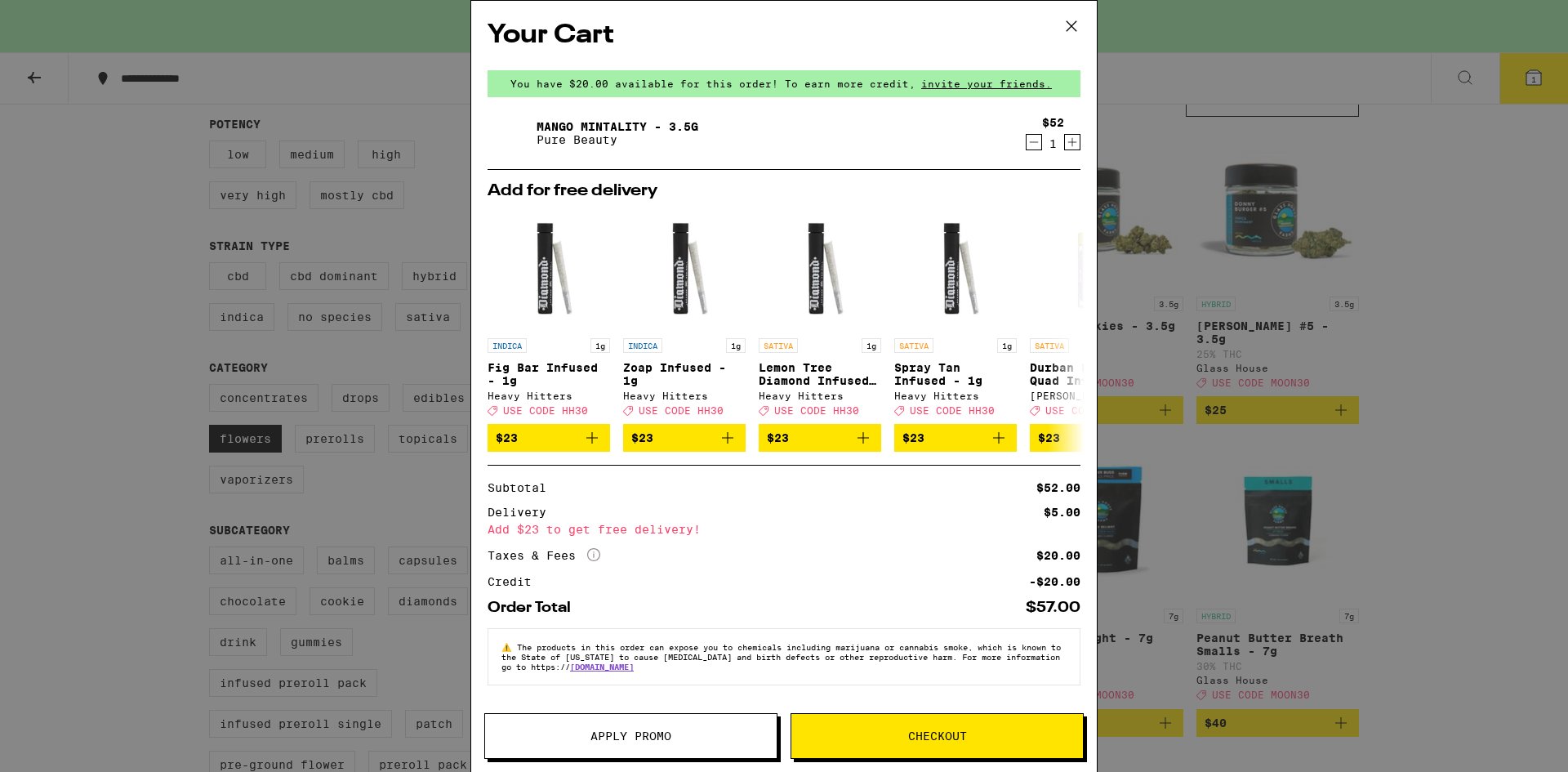
click at [676, 723] on button "Apply Promo" at bounding box center [631, 736] width 293 height 46
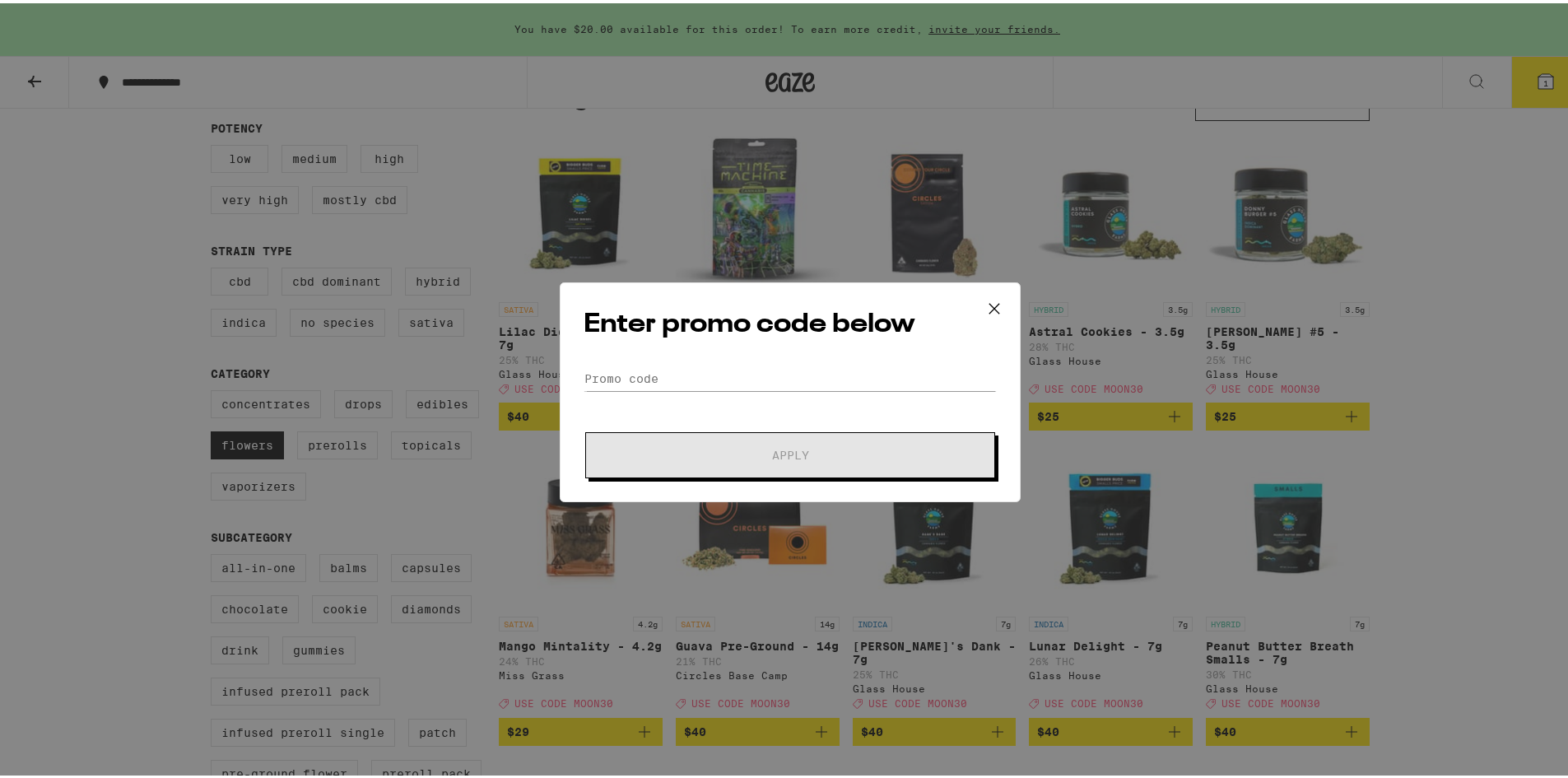
click at [782, 397] on form "Promo Code Apply" at bounding box center [789, 419] width 413 height 112
drag, startPoint x: 788, startPoint y: 391, endPoint x: 816, endPoint y: 377, distance: 31.3
click at [793, 386] on form "Promo Code Apply" at bounding box center [789, 419] width 413 height 112
click at [819, 376] on input "Promo Code" at bounding box center [789, 375] width 413 height 25
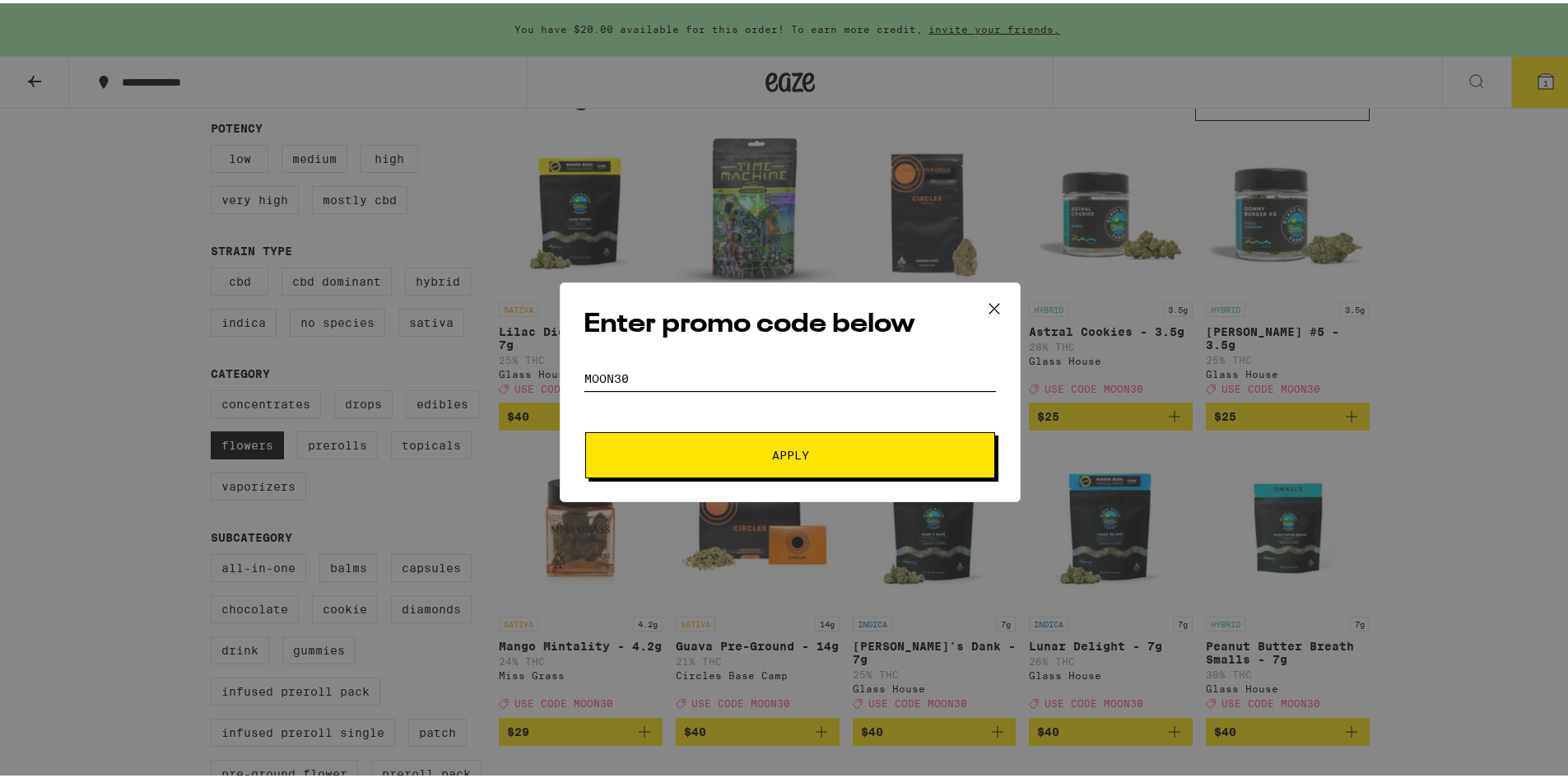
type input "MOON30"
click at [776, 458] on span "Apply" at bounding box center [790, 452] width 37 height 12
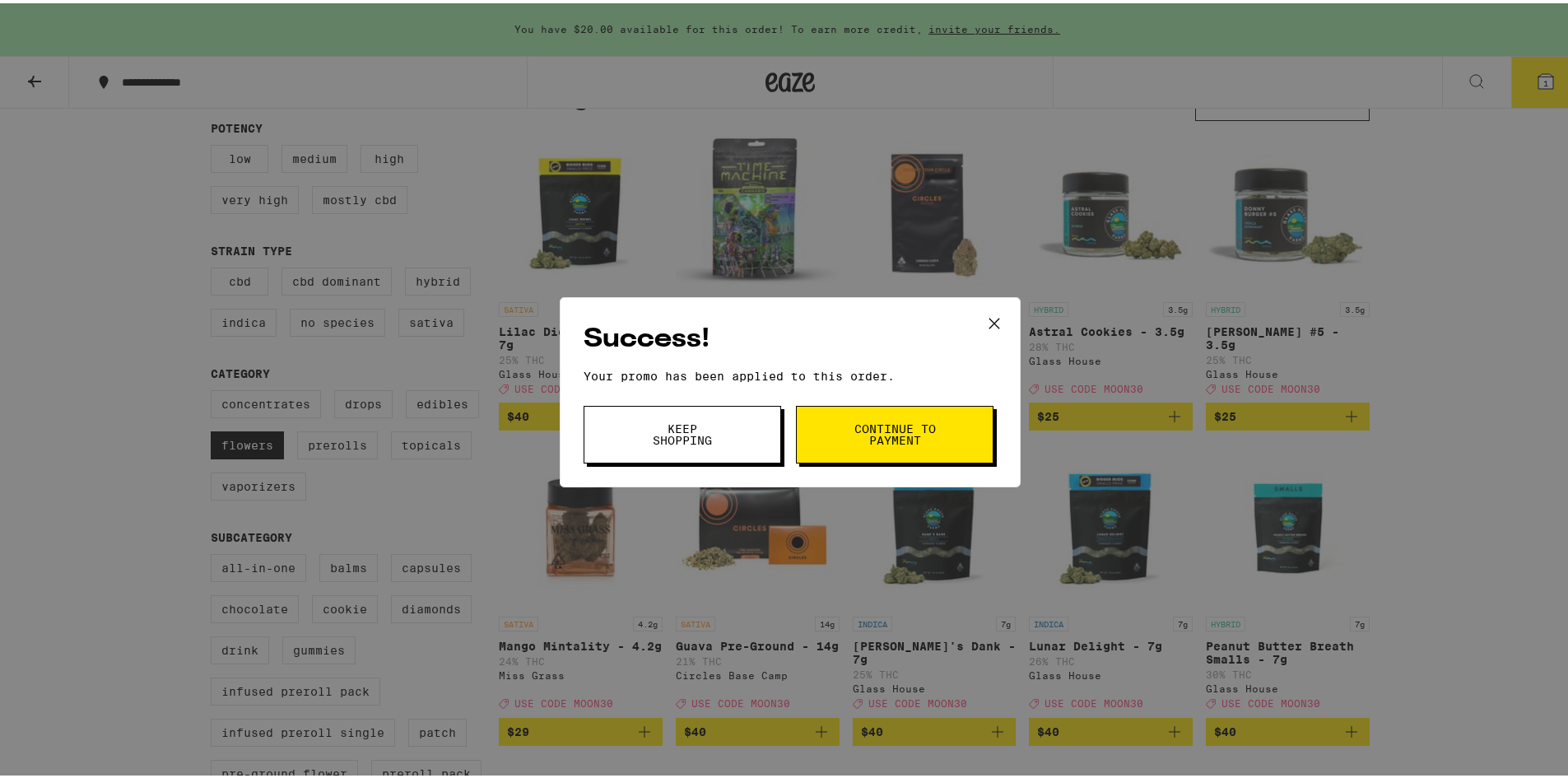
click at [892, 443] on span "Continue to payment" at bounding box center [893, 430] width 83 height 23
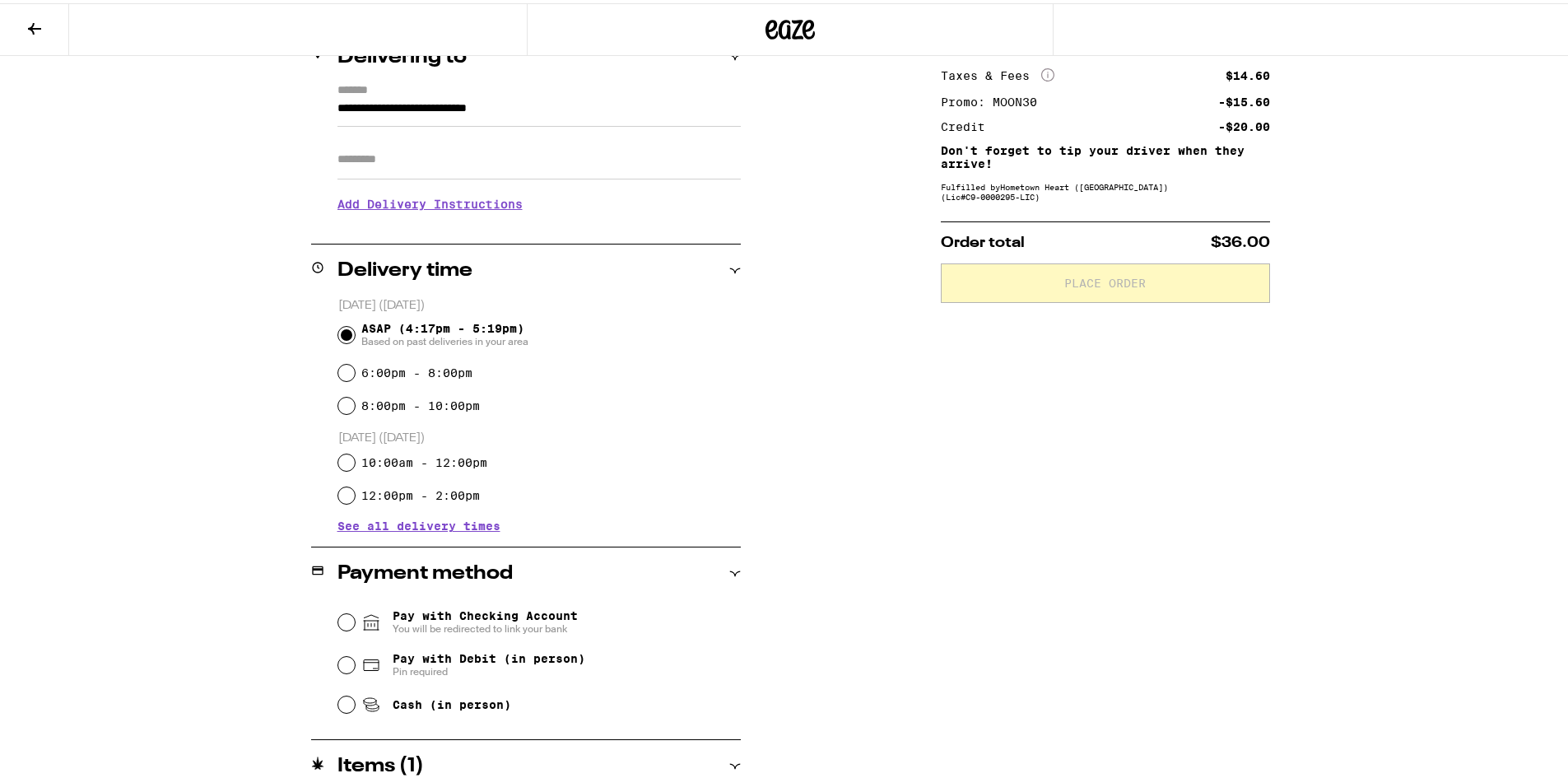
scroll to position [247, 0]
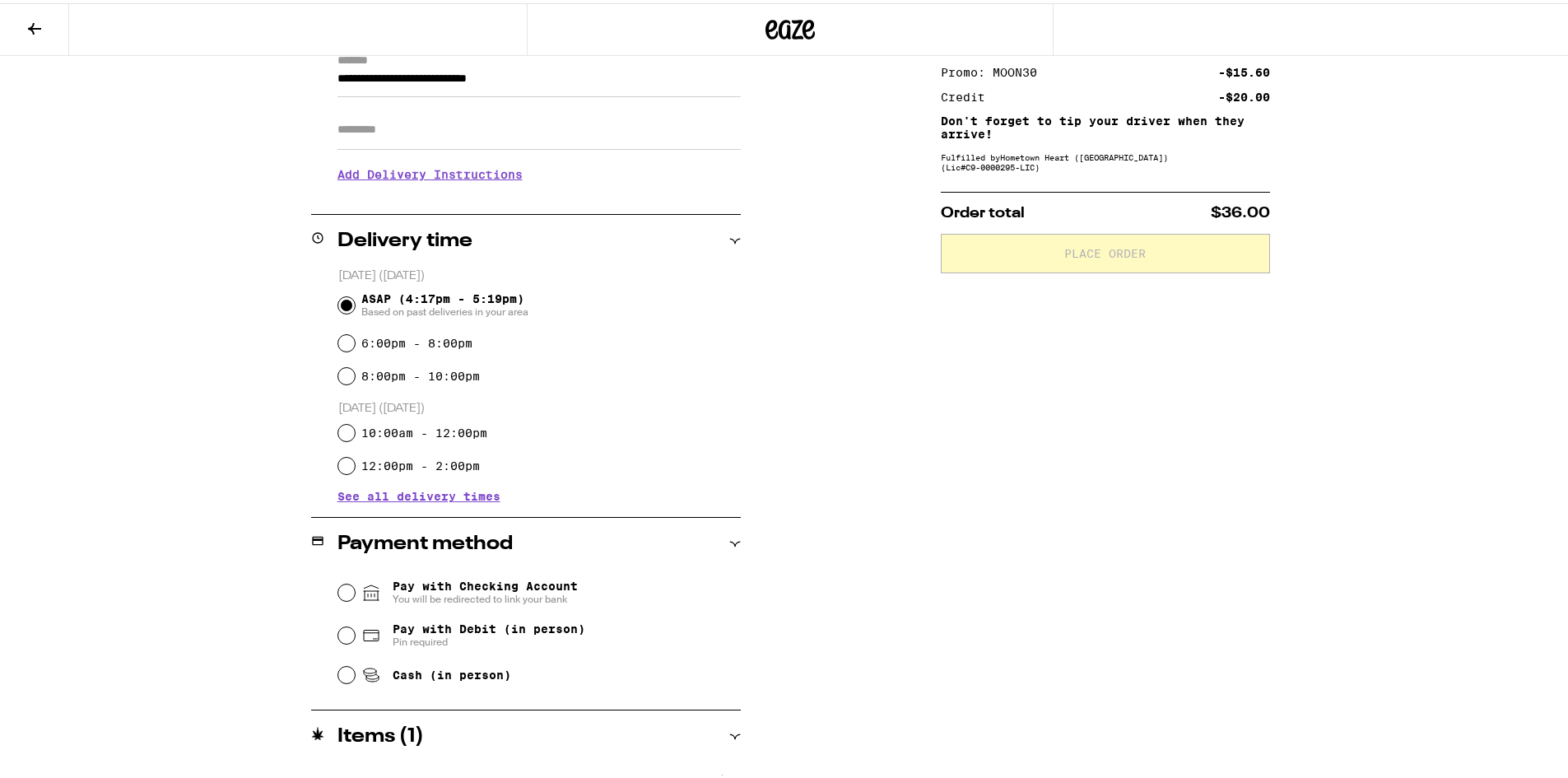
click at [409, 674] on span "Cash (in person)" at bounding box center [452, 671] width 119 height 13
click at [354, 674] on input "Cash (in person)" at bounding box center [347, 672] width 17 height 17
radio input "true"
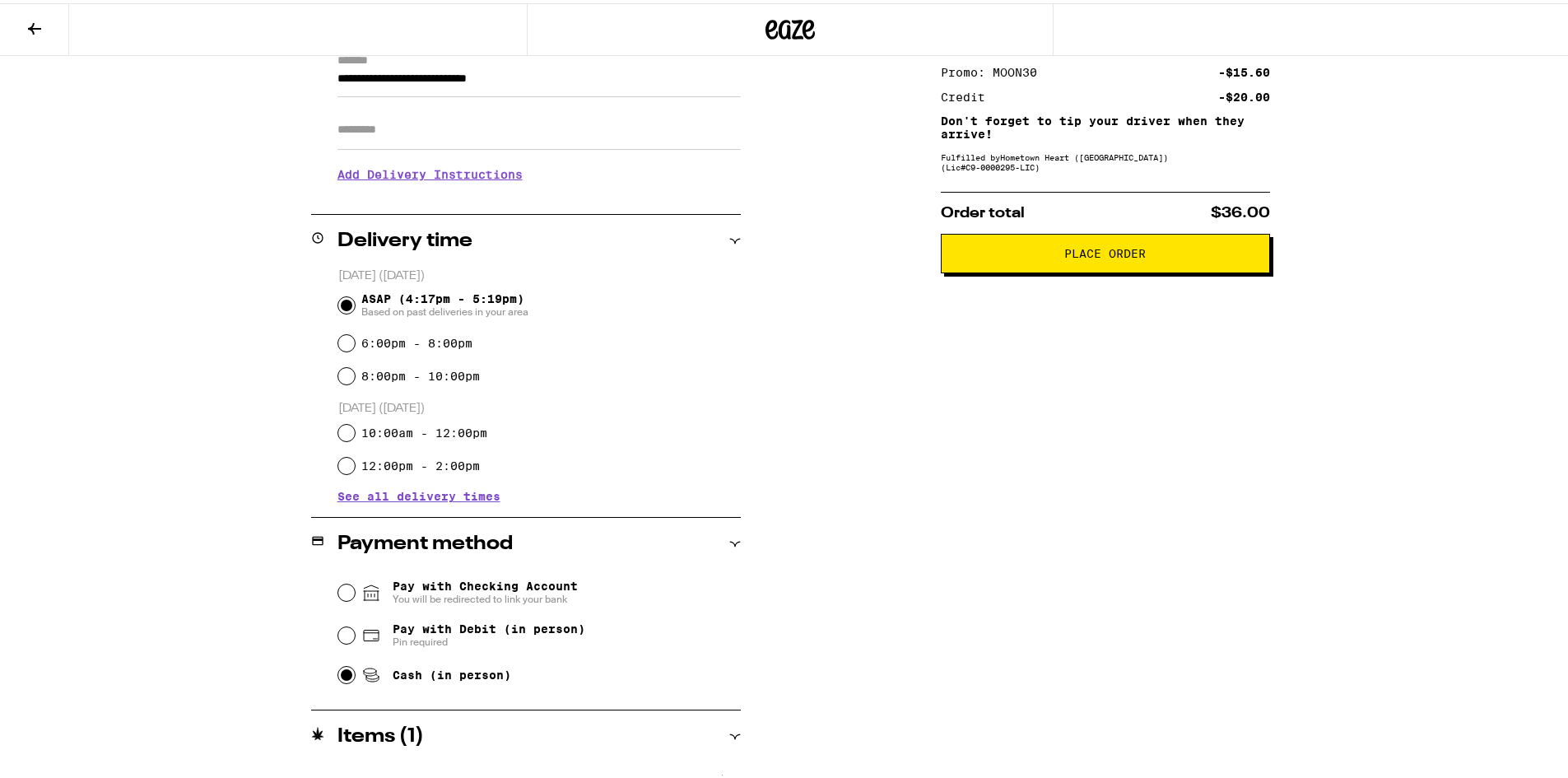
click at [413, 627] on span "Pay with Debit (in person)" at bounding box center [489, 625] width 192 height 13
click at [354, 627] on input "Pay with Debit (in person) Pin required" at bounding box center [347, 632] width 17 height 17
radio input "true"
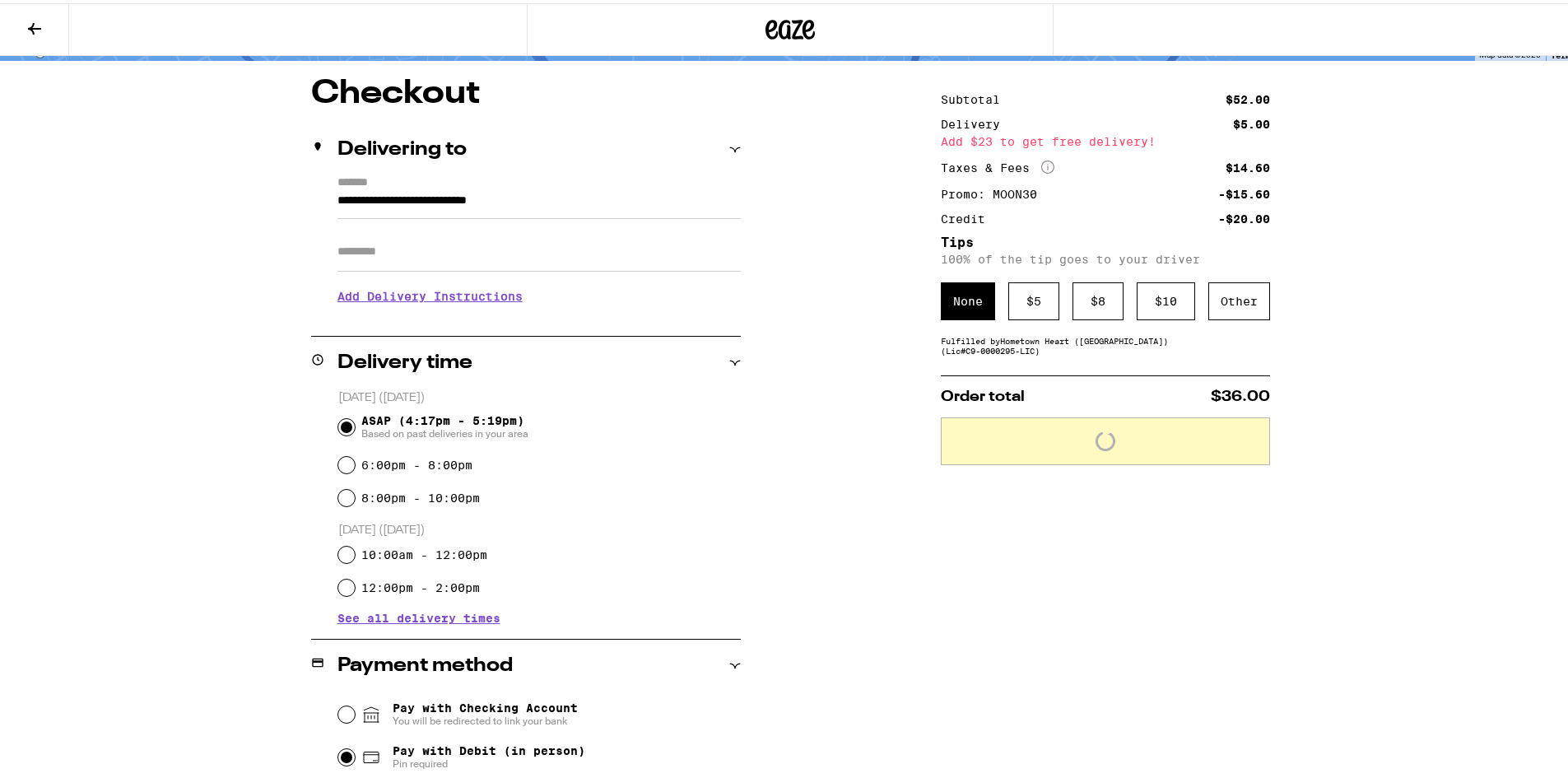
scroll to position [289, 0]
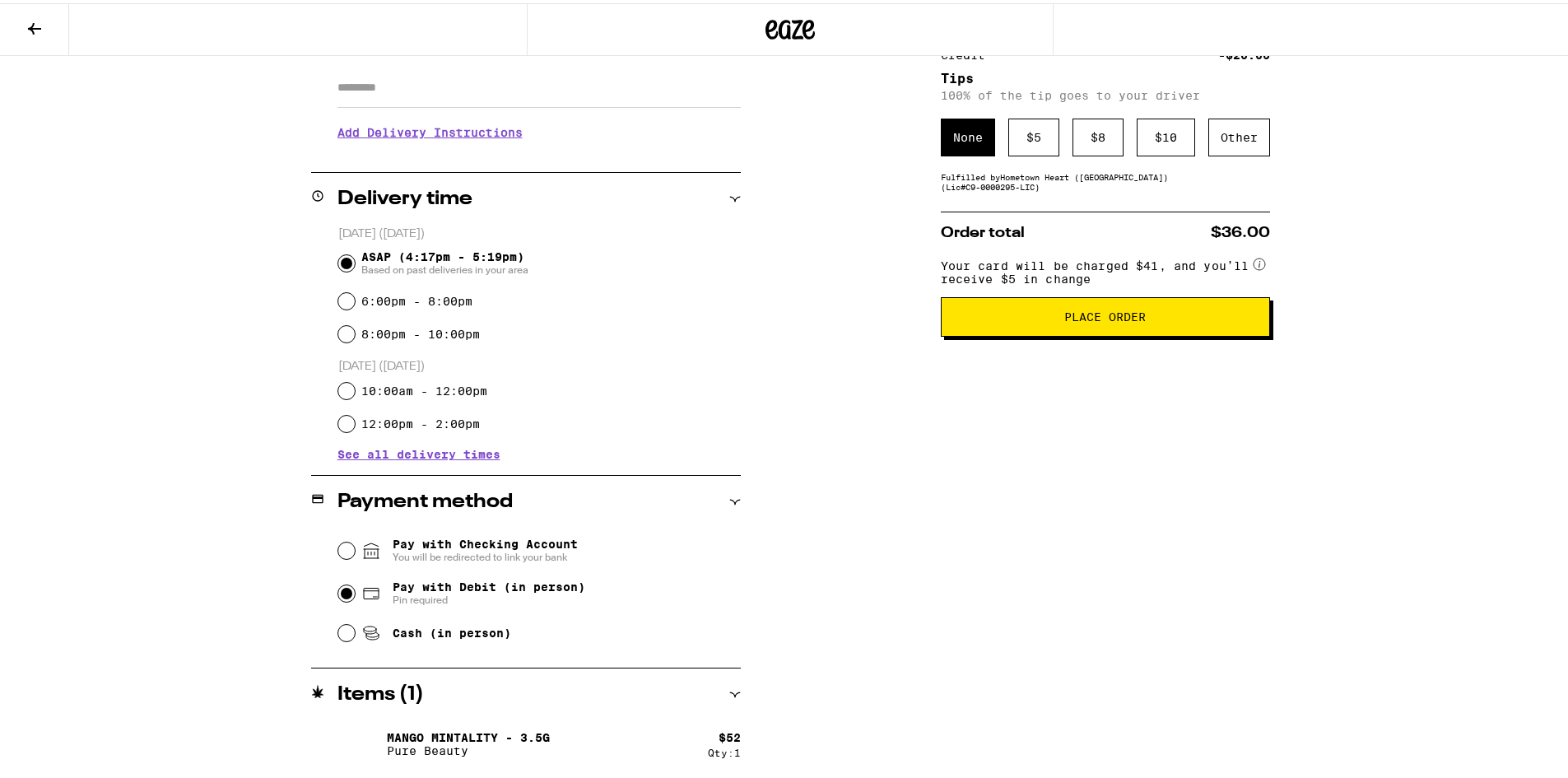
click at [405, 631] on span "Cash (in person)" at bounding box center [452, 630] width 119 height 13
click at [354, 631] on input "Cash (in person)" at bounding box center [347, 630] width 17 height 17
radio input "true"
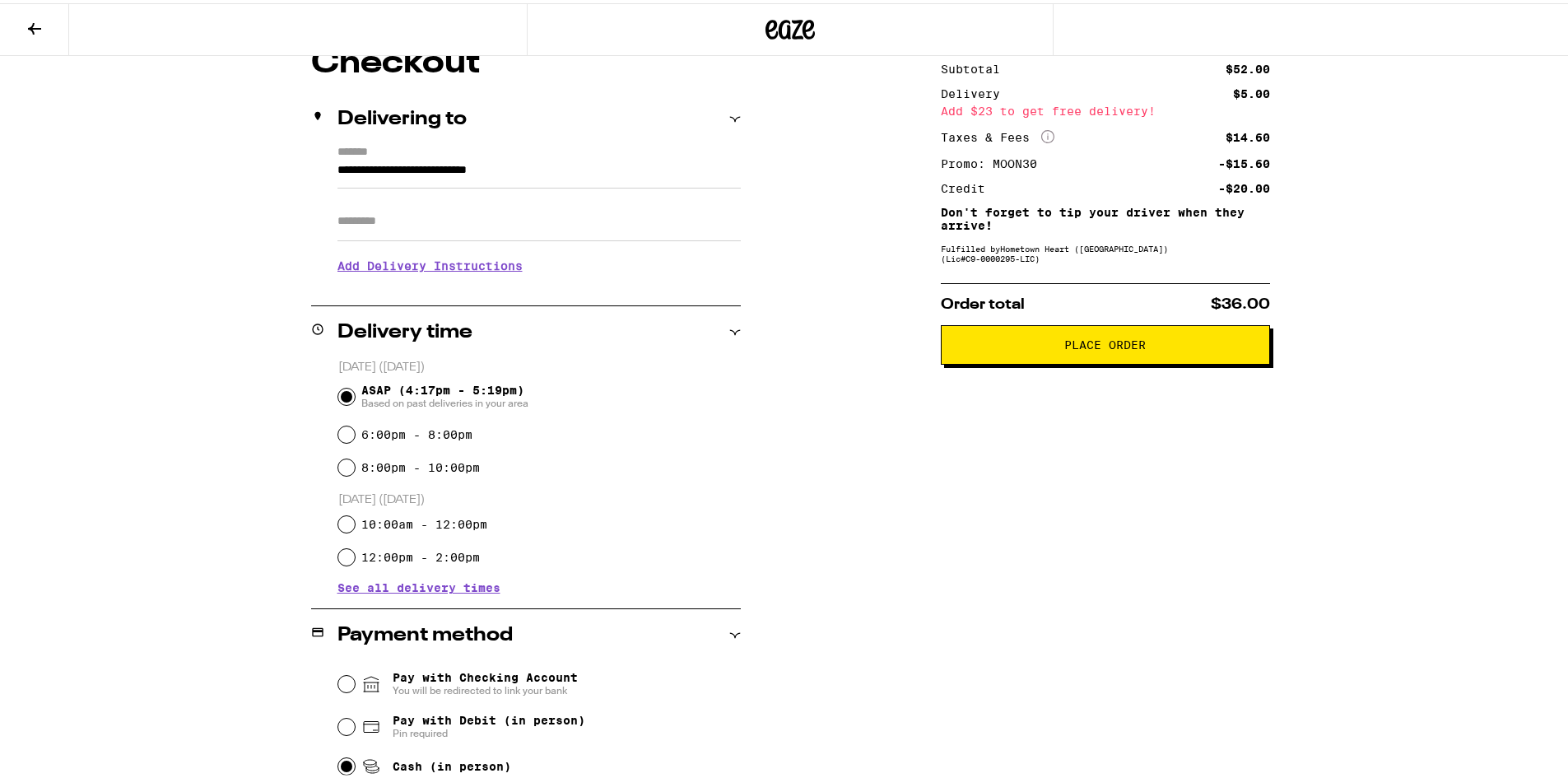
scroll to position [42, 0]
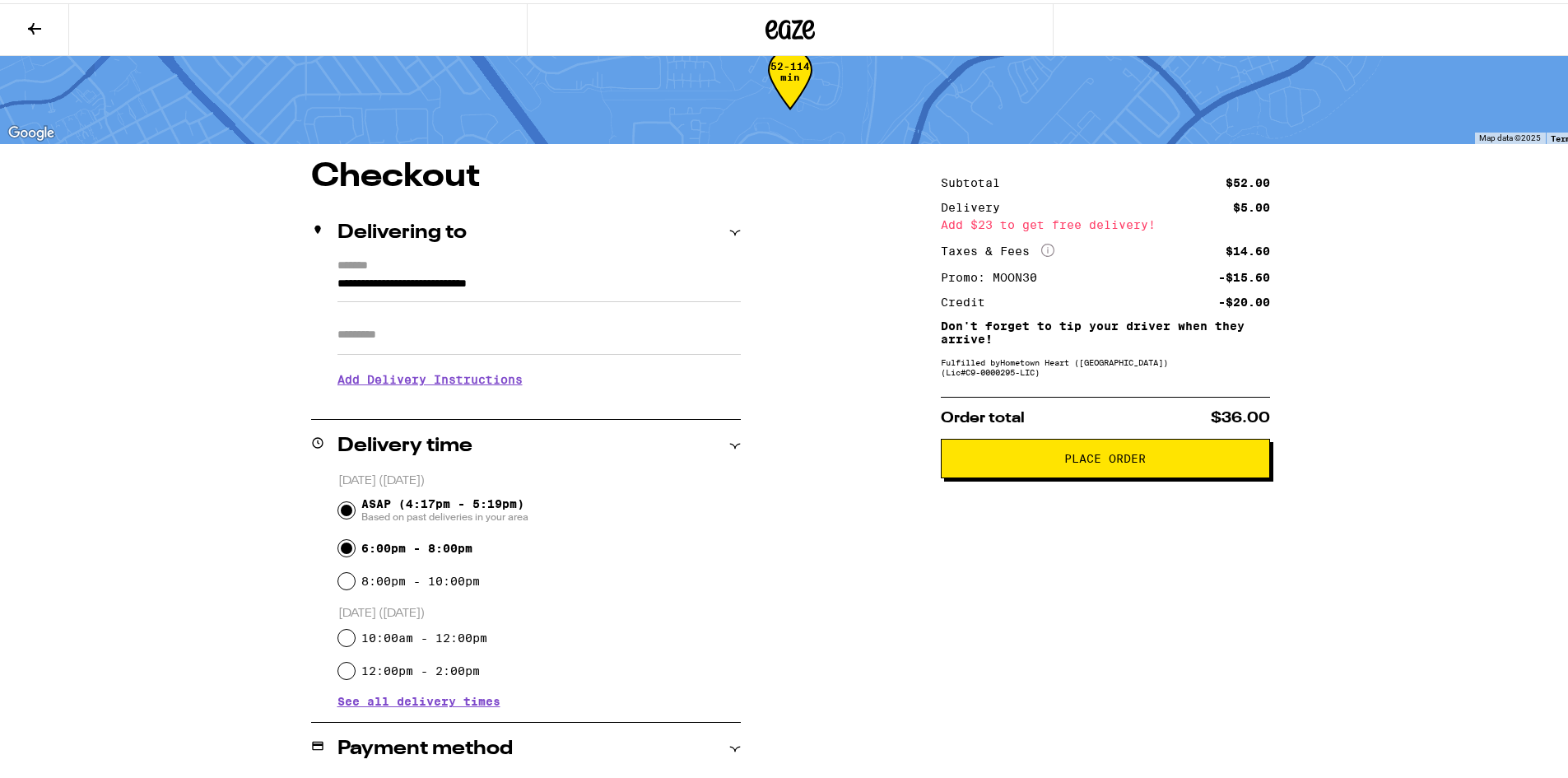
click at [344, 547] on input "6:00pm - 8:00pm" at bounding box center [347, 545] width 17 height 17
radio input "true"
click at [339, 508] on input "ASAP (4:17pm - 5:19pm) Based on past deliveries in your area" at bounding box center [347, 507] width 17 height 17
radio input "true"
click at [342, 548] on input "6:00pm - 8:00pm" at bounding box center [347, 545] width 17 height 17
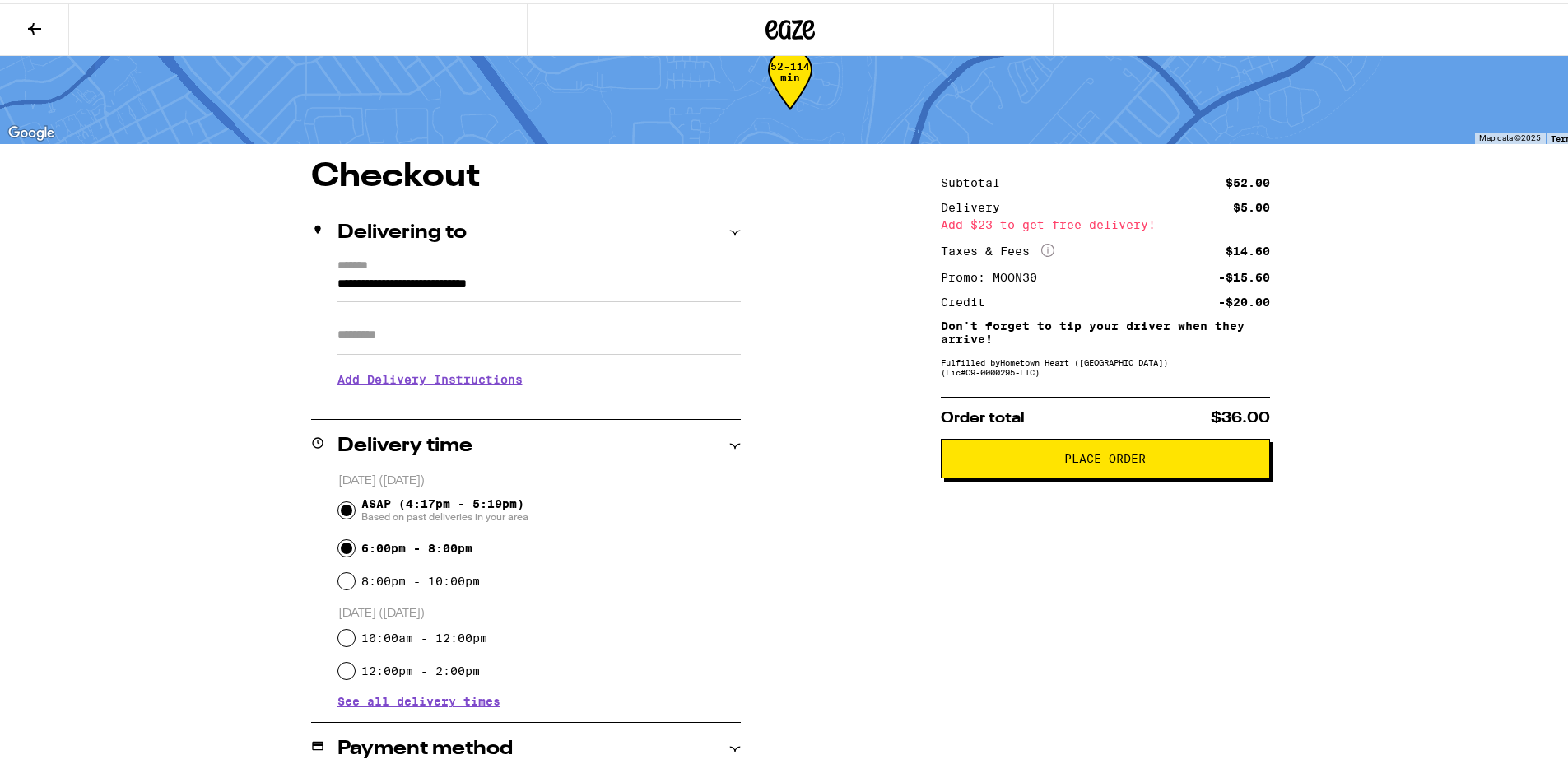
radio input "true"
click at [1111, 461] on span "Place Order" at bounding box center [1105, 456] width 81 height 12
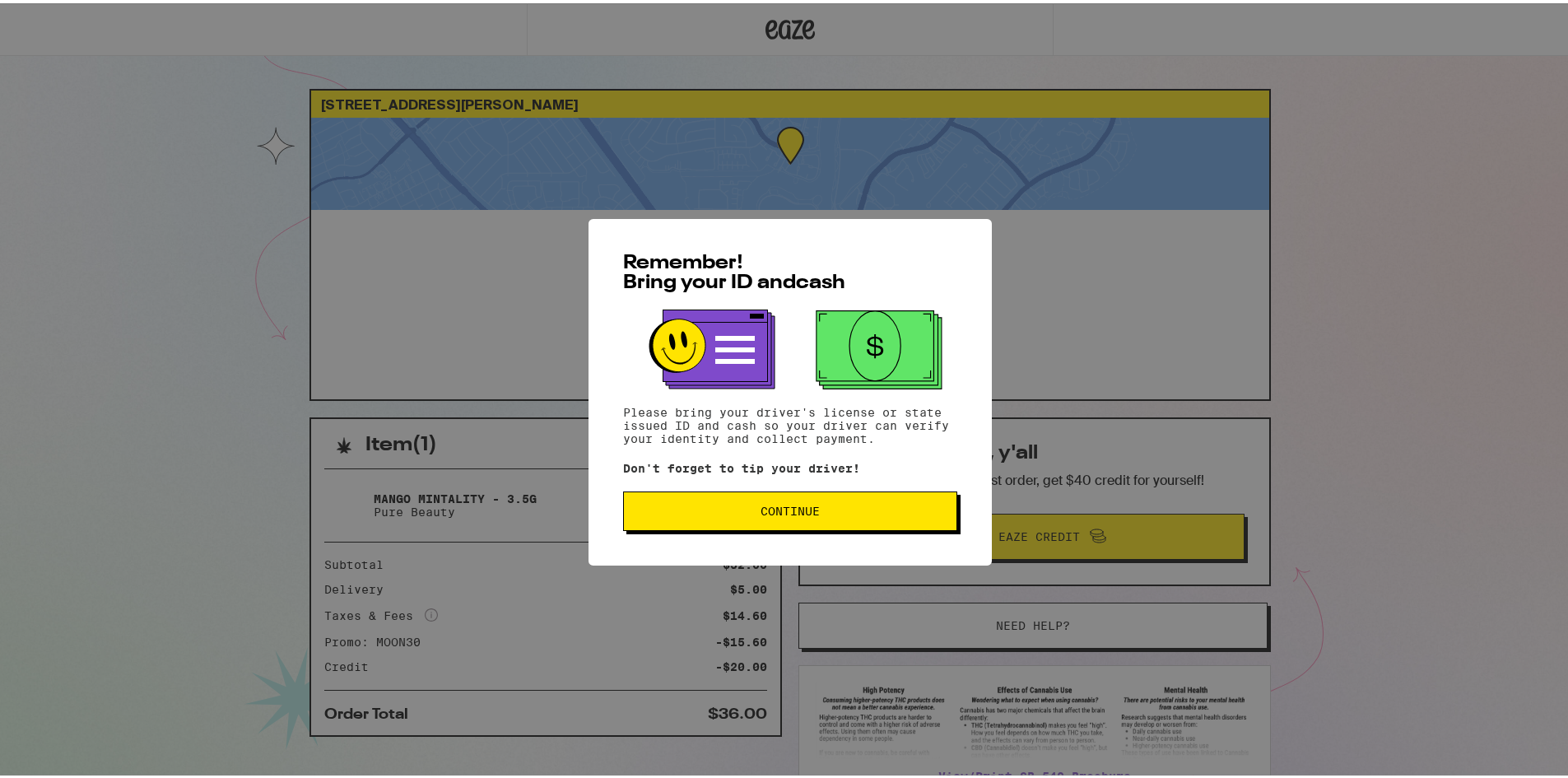
click at [786, 505] on span "Continue" at bounding box center [790, 508] width 59 height 12
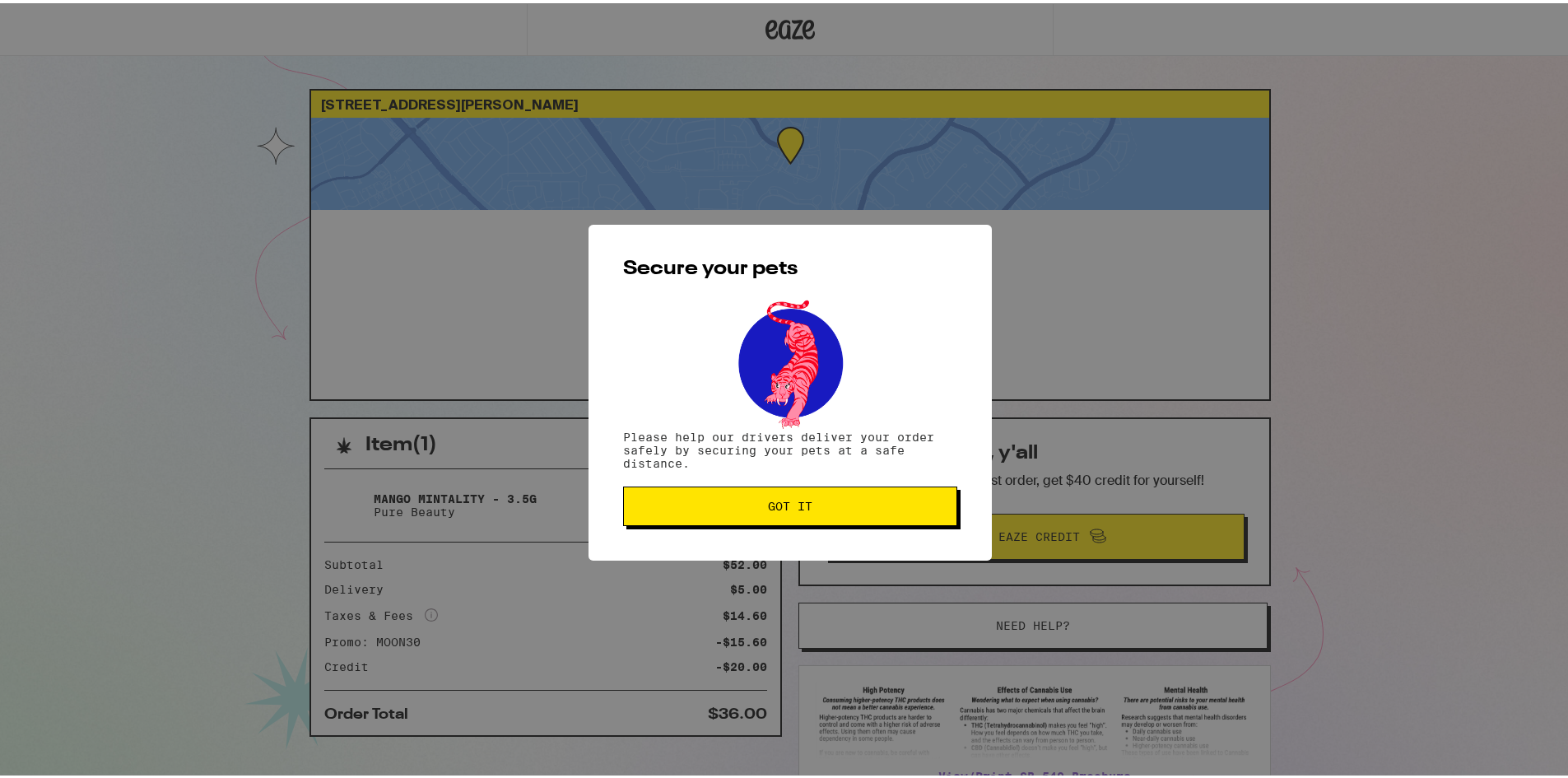
click at [788, 509] on span "Got it" at bounding box center [789, 503] width 44 height 12
